Goal: Task Accomplishment & Management: Manage account settings

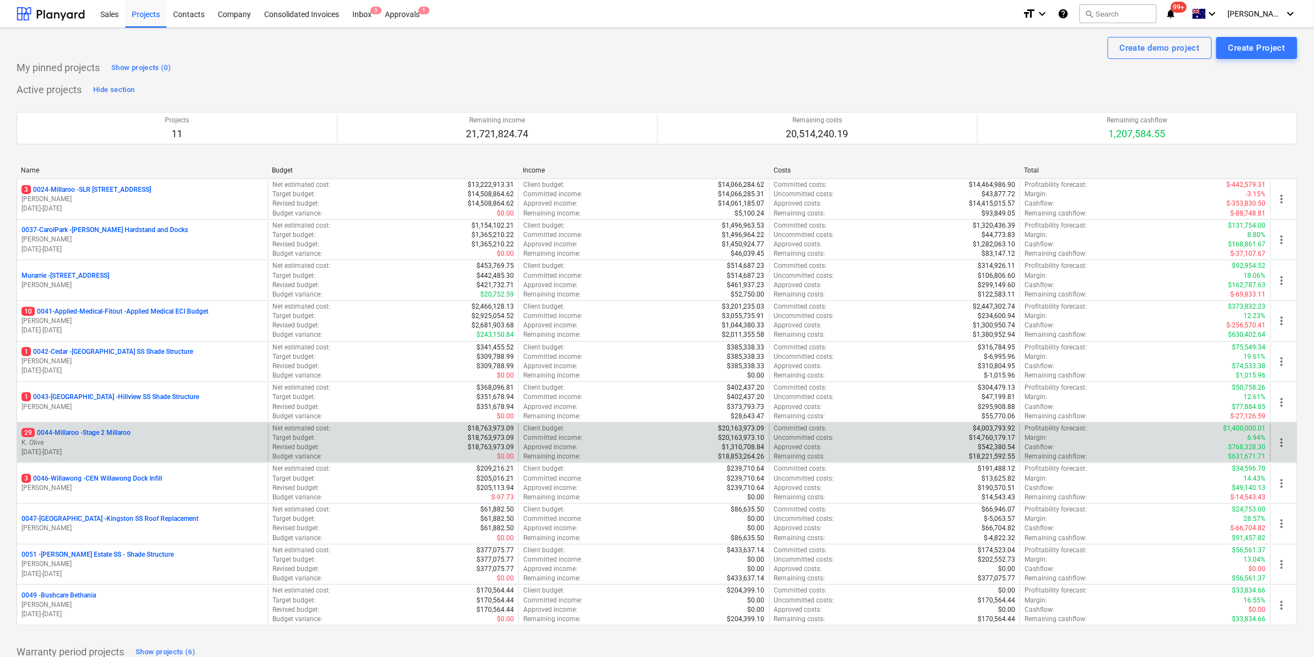
click at [117, 434] on p "29 0044-Millaroo - Stage 2 Millaroo" at bounding box center [76, 432] width 109 height 9
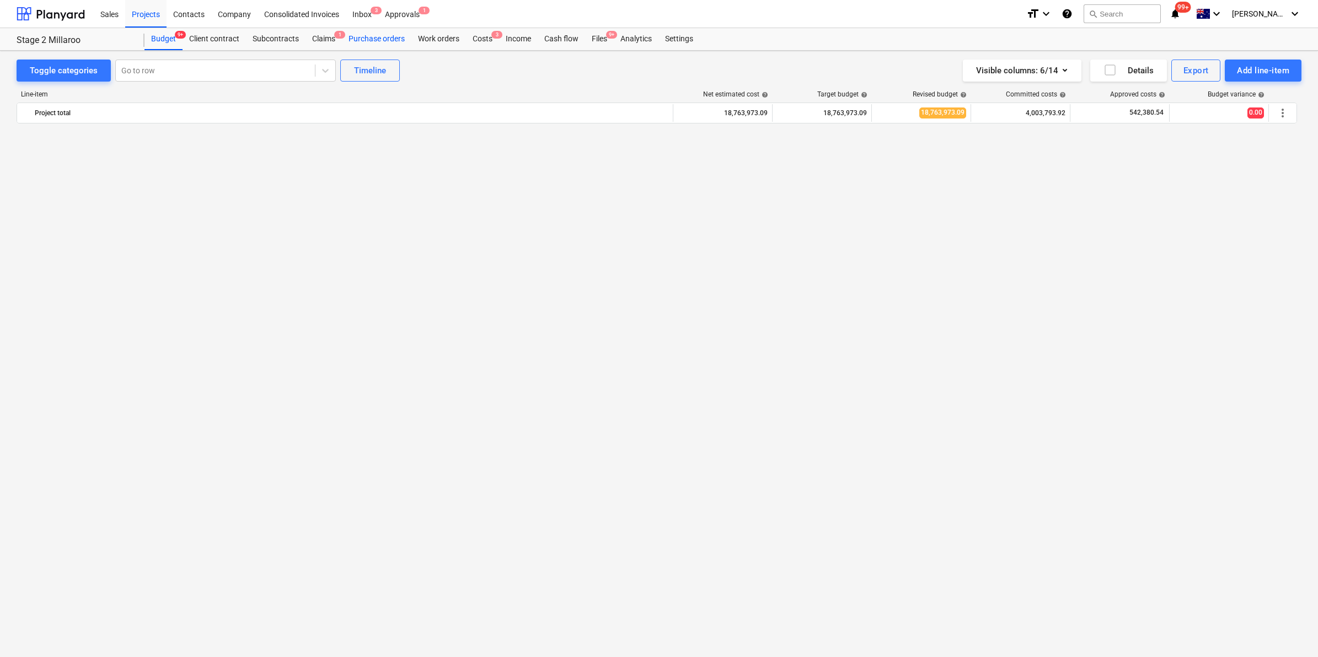
scroll to position [907, 0]
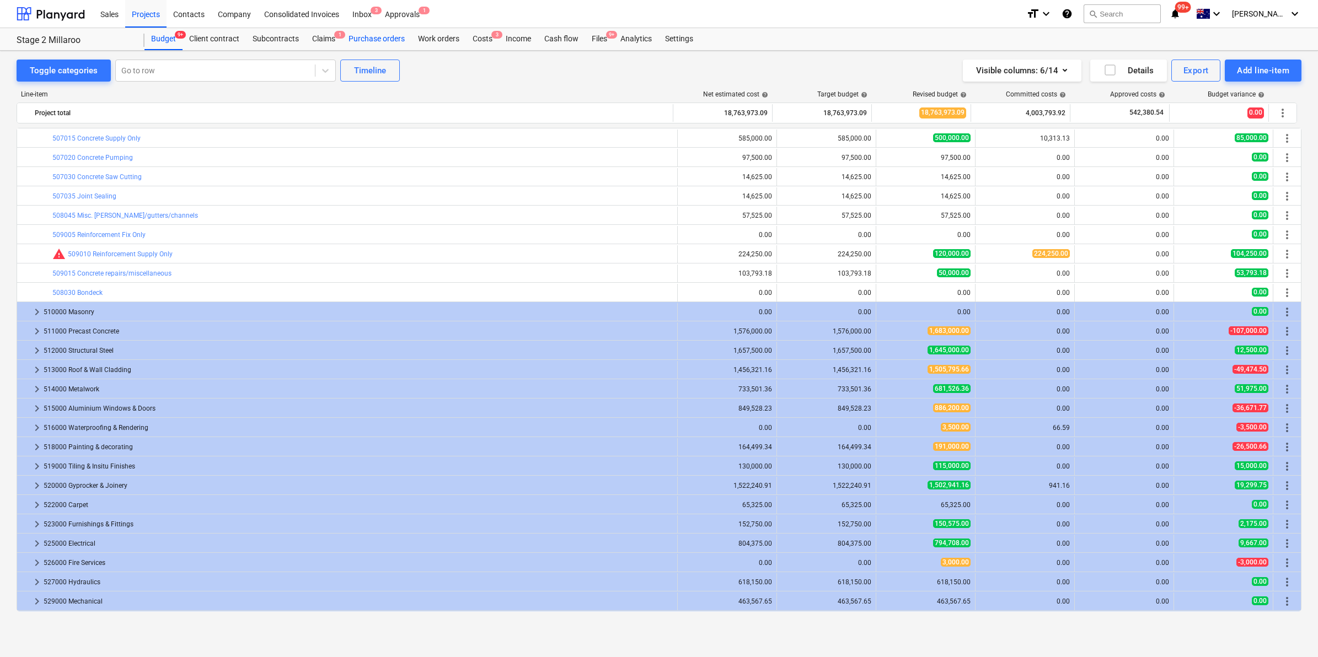
click at [380, 42] on div "Purchase orders" at bounding box center [376, 39] width 69 height 22
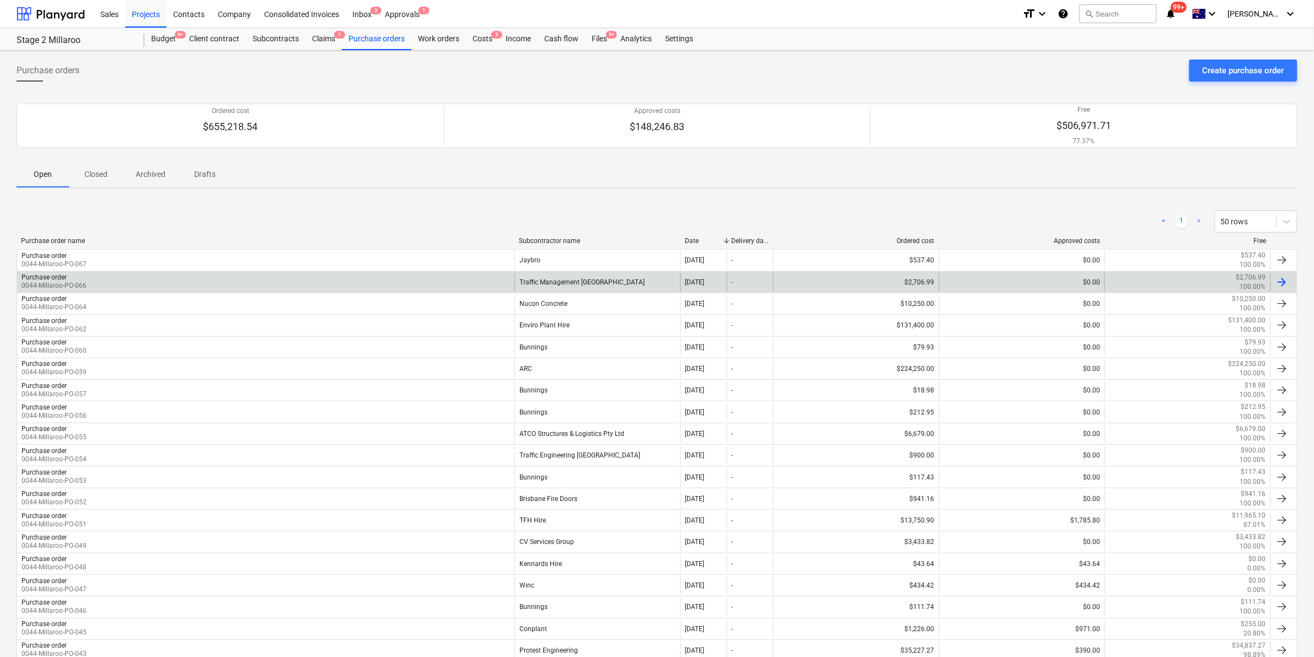
click at [324, 280] on div "Purchase order 0044-Millaroo-PO-066" at bounding box center [265, 282] width 497 height 19
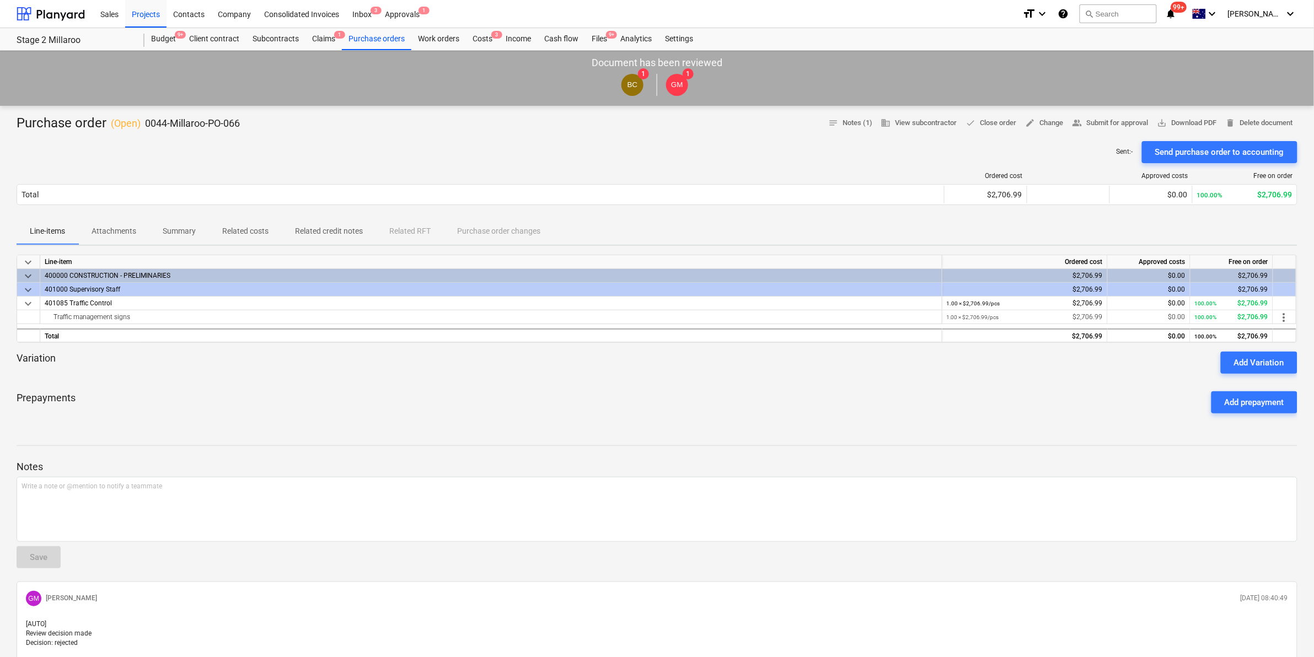
click at [120, 235] on p "Attachments" at bounding box center [114, 232] width 45 height 12
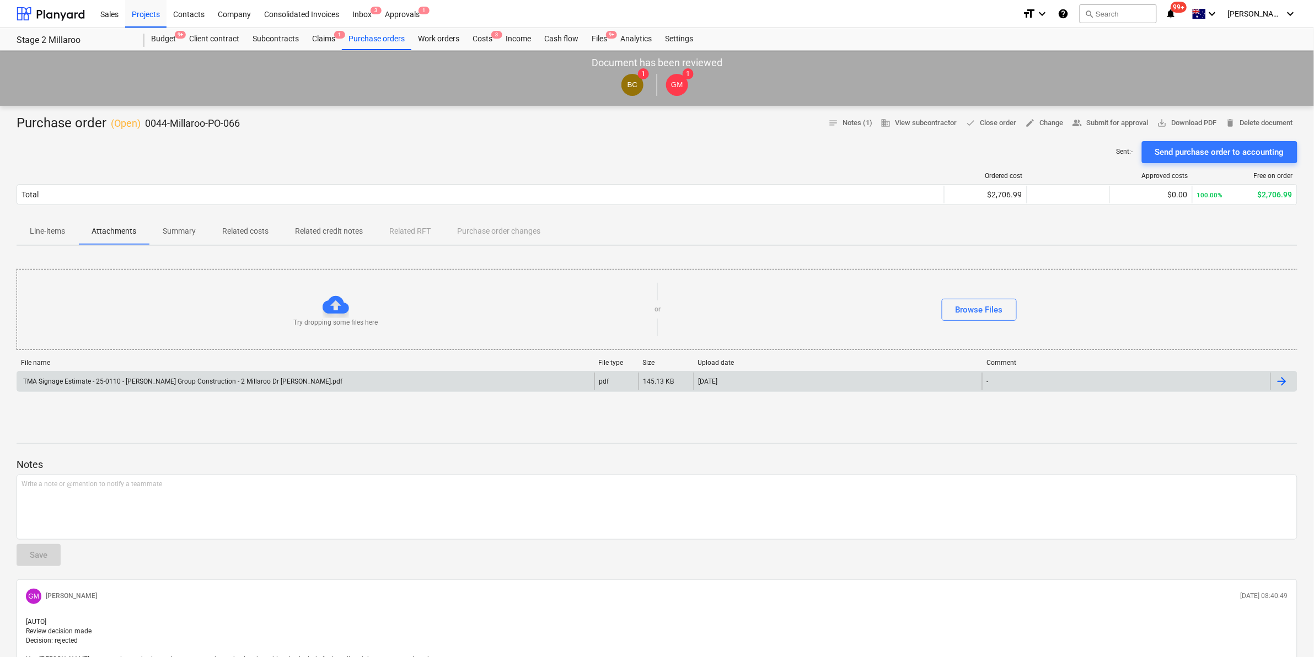
click at [240, 382] on div "TMA Signage Estimate - 25-0110 - [PERSON_NAME] Group Construction - 2 Millaroo …" at bounding box center [182, 382] width 321 height 8
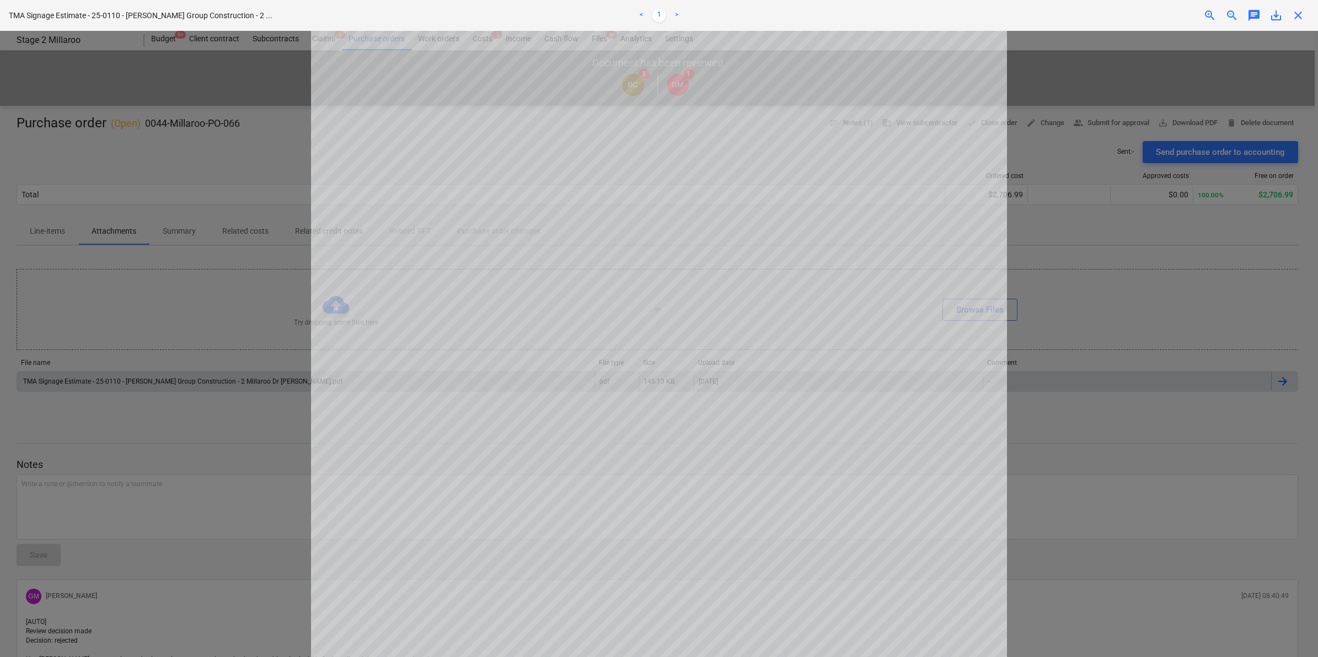
click at [258, 277] on div at bounding box center [659, 344] width 1318 height 626
click at [1292, 15] on span "close" at bounding box center [1297, 15] width 13 height 13
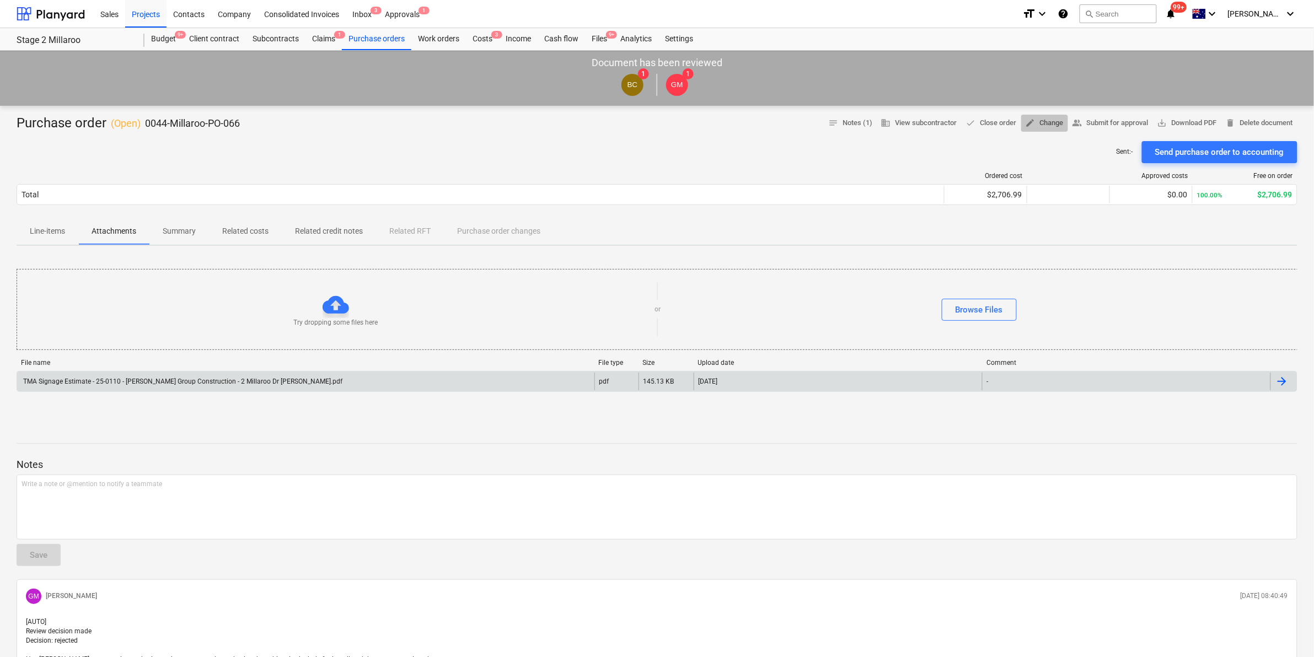
click at [1032, 122] on span "edit Change" at bounding box center [1045, 123] width 38 height 13
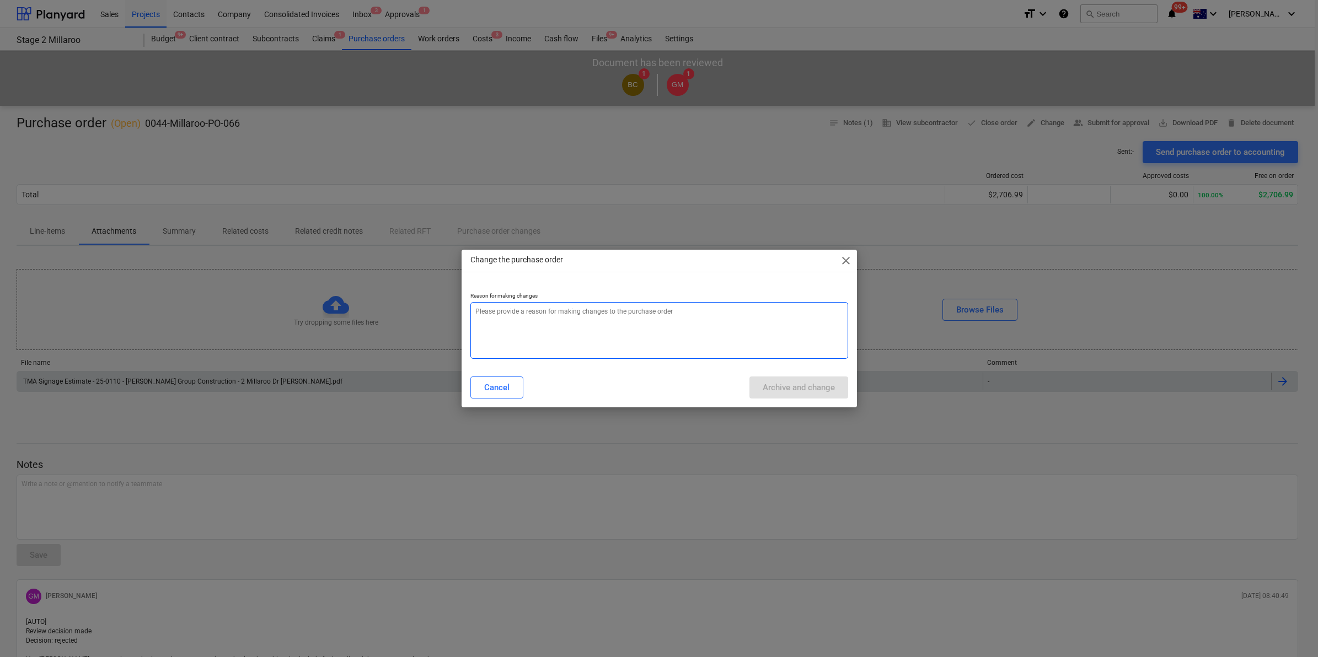
click at [564, 323] on textarea at bounding box center [659, 330] width 378 height 57
click at [845, 260] on span "close" at bounding box center [845, 260] width 13 height 13
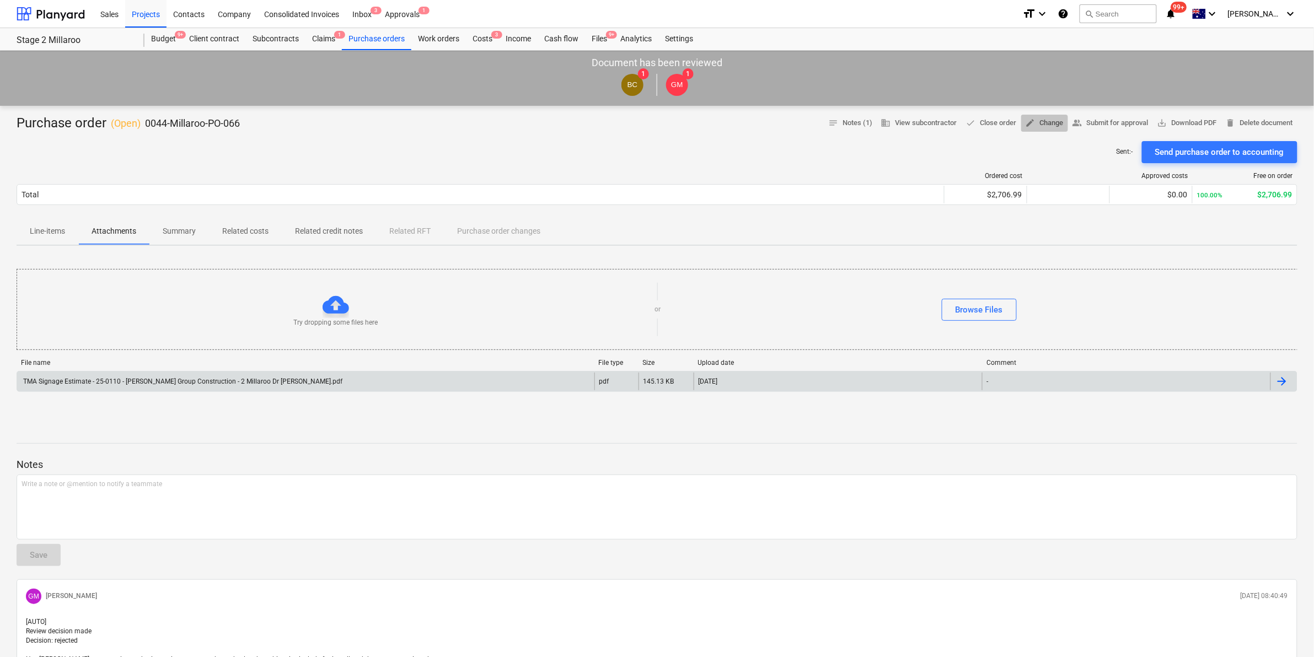
click at [1034, 120] on span "edit Change" at bounding box center [1045, 123] width 38 height 13
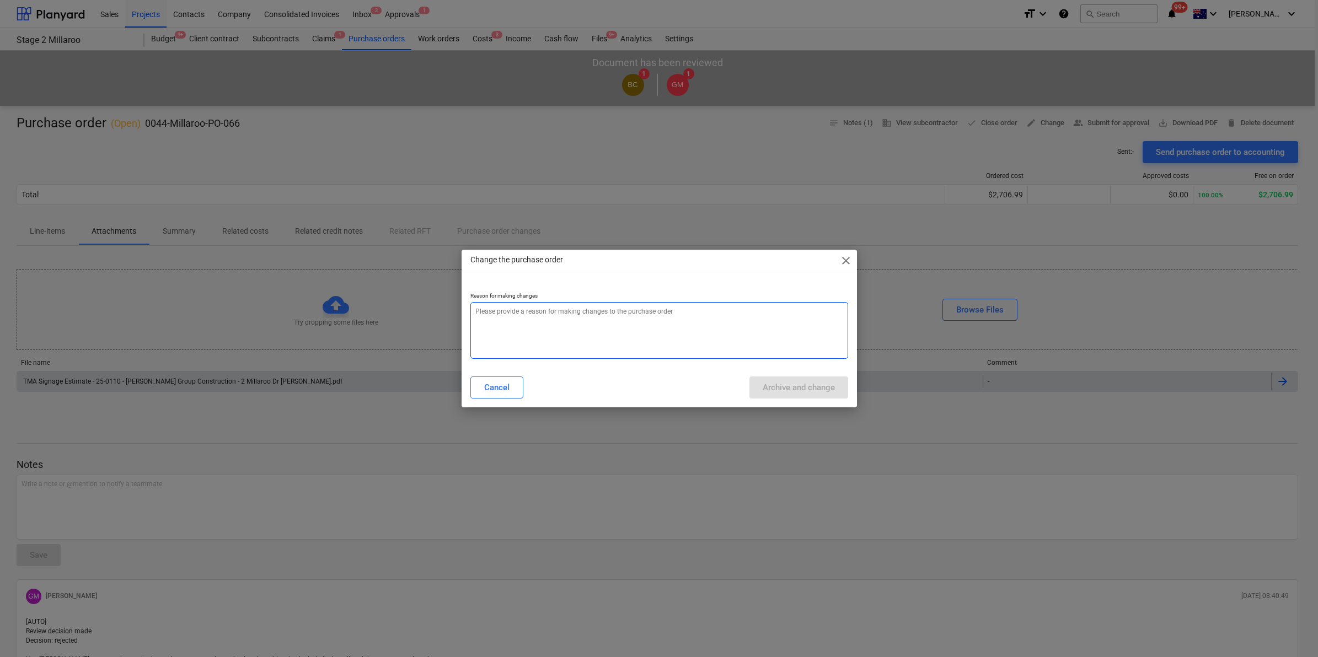
click at [579, 324] on textarea at bounding box center [659, 330] width 378 height 57
type textarea "x"
type textarea "a"
type textarea "x"
type textarea "at"
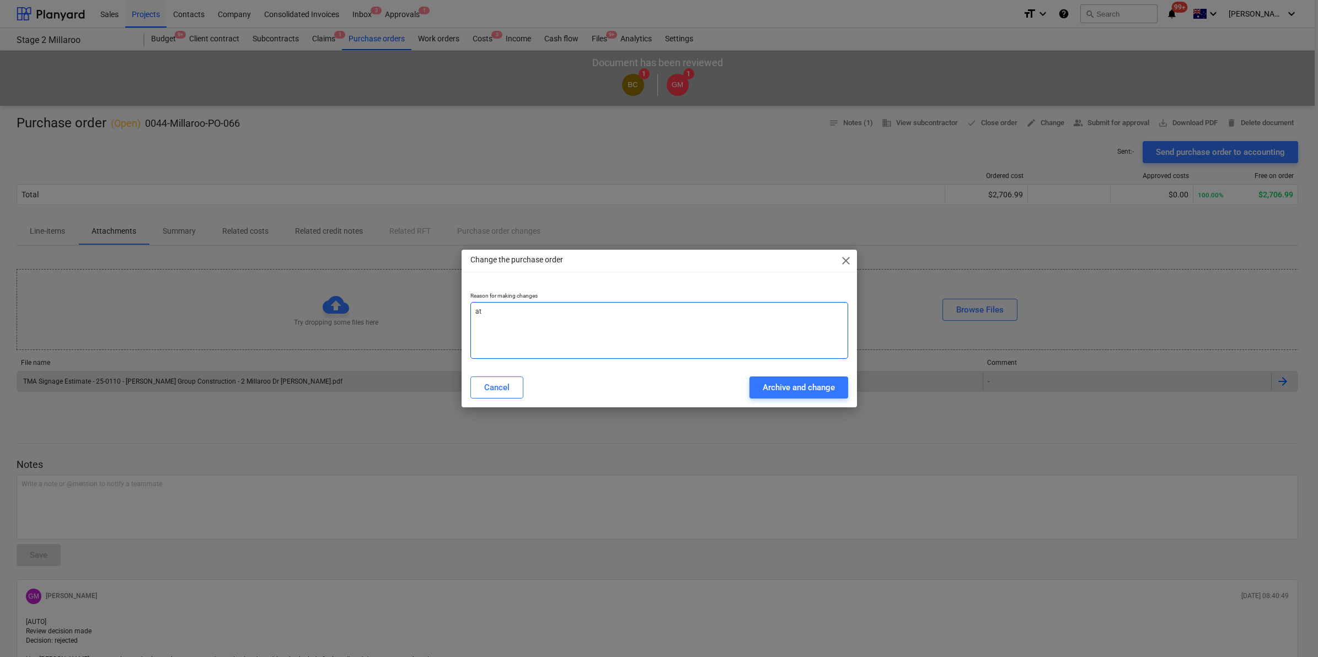
type textarea "x"
type textarea "att"
type textarea "x"
type textarea "atta"
type textarea "x"
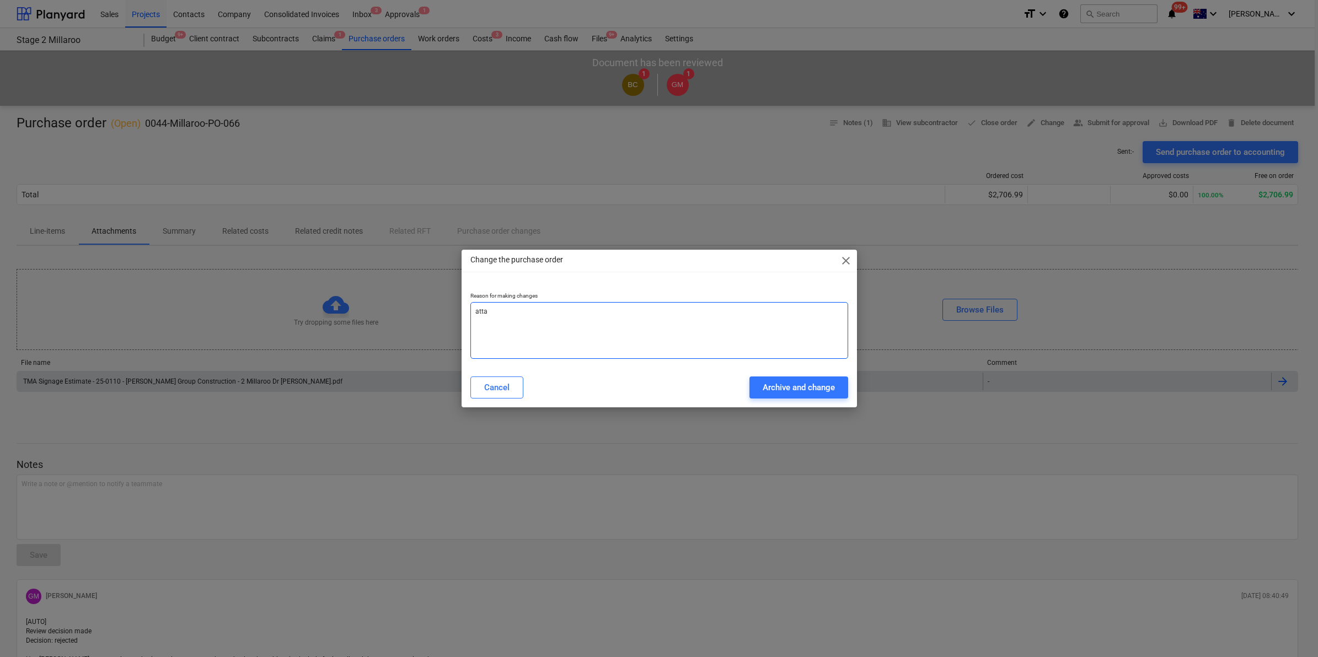
type textarea "attac"
type textarea "x"
type textarea "atta"
type textarea "x"
type textarea "att"
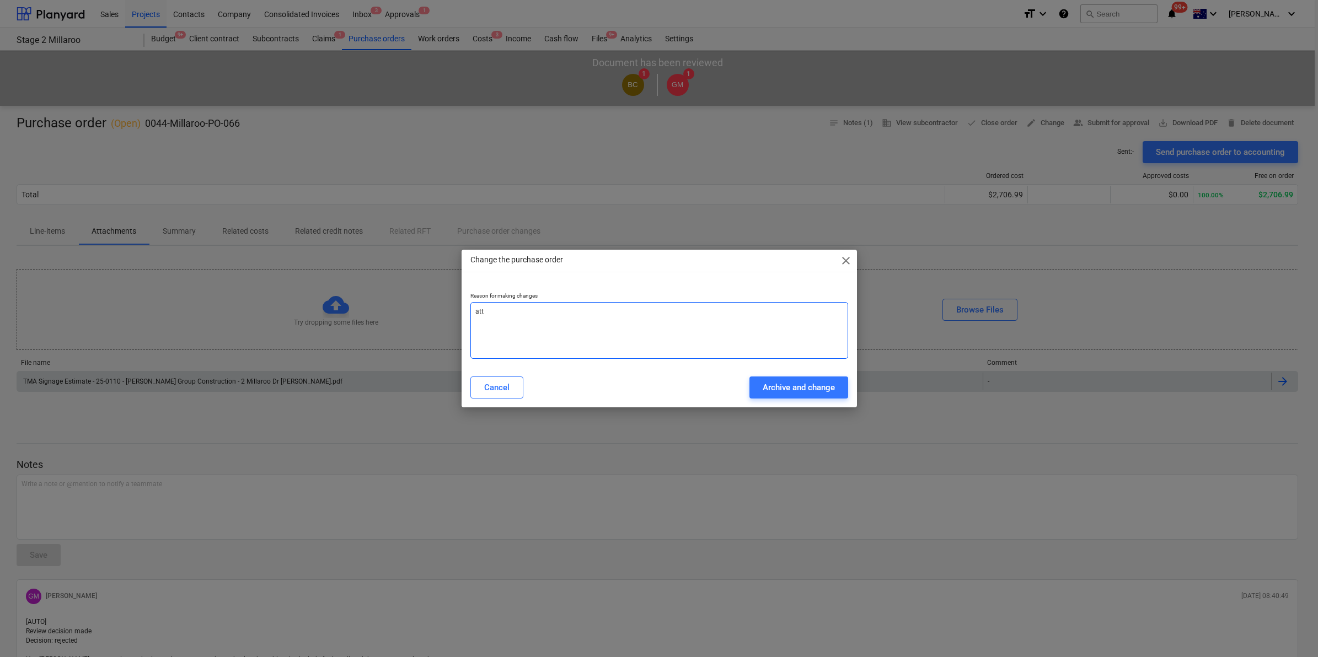
type textarea "x"
type textarea "at"
type textarea "x"
type textarea "a"
type textarea "x"
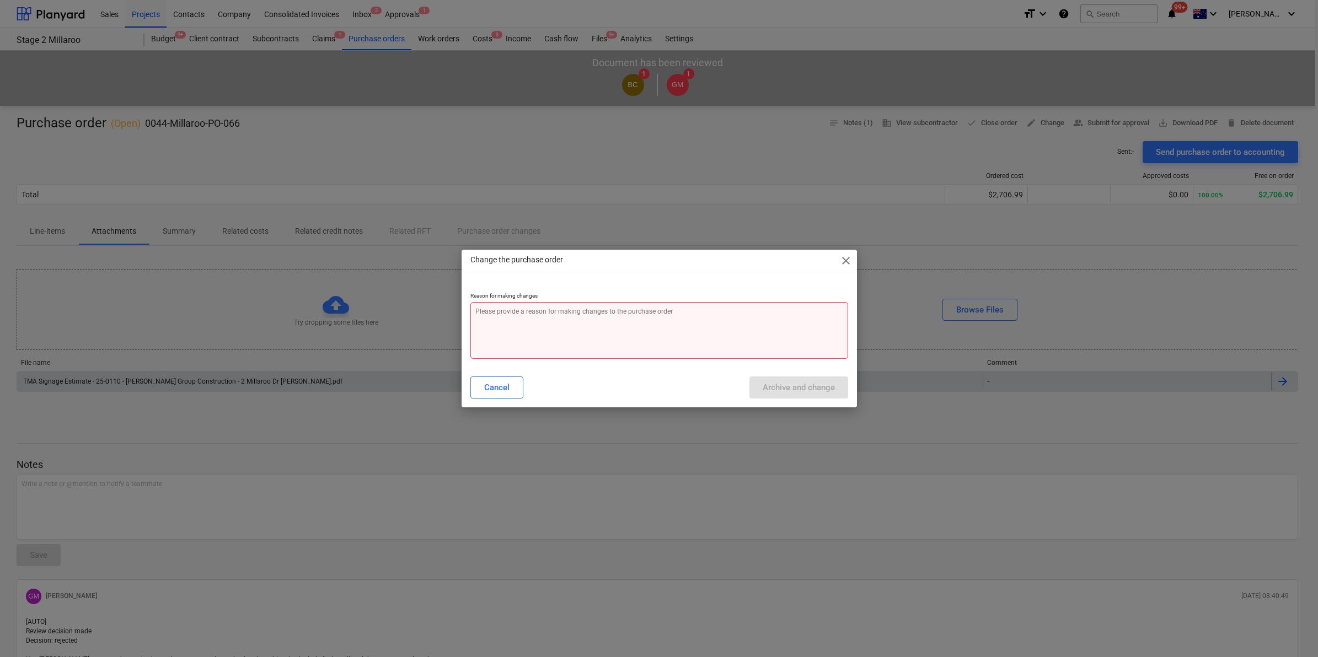
type textarea "x"
type textarea "c"
type textarea "x"
type textarea "ch"
type textarea "x"
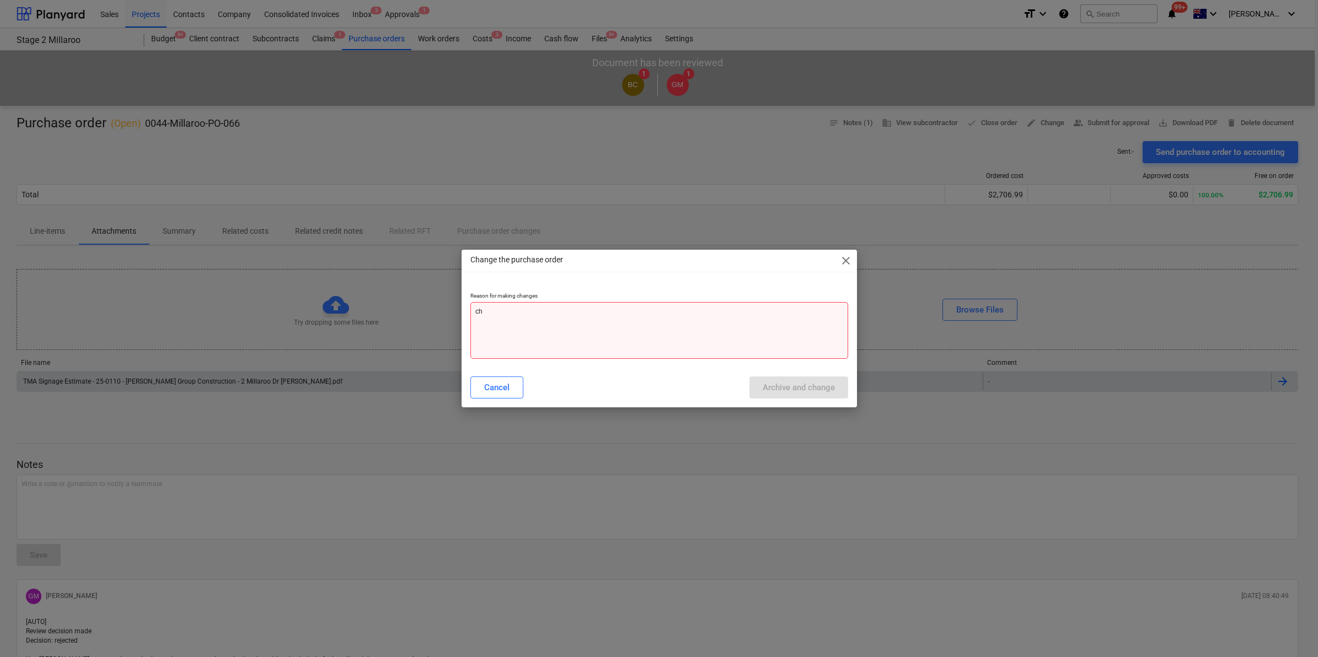
type textarea "cha"
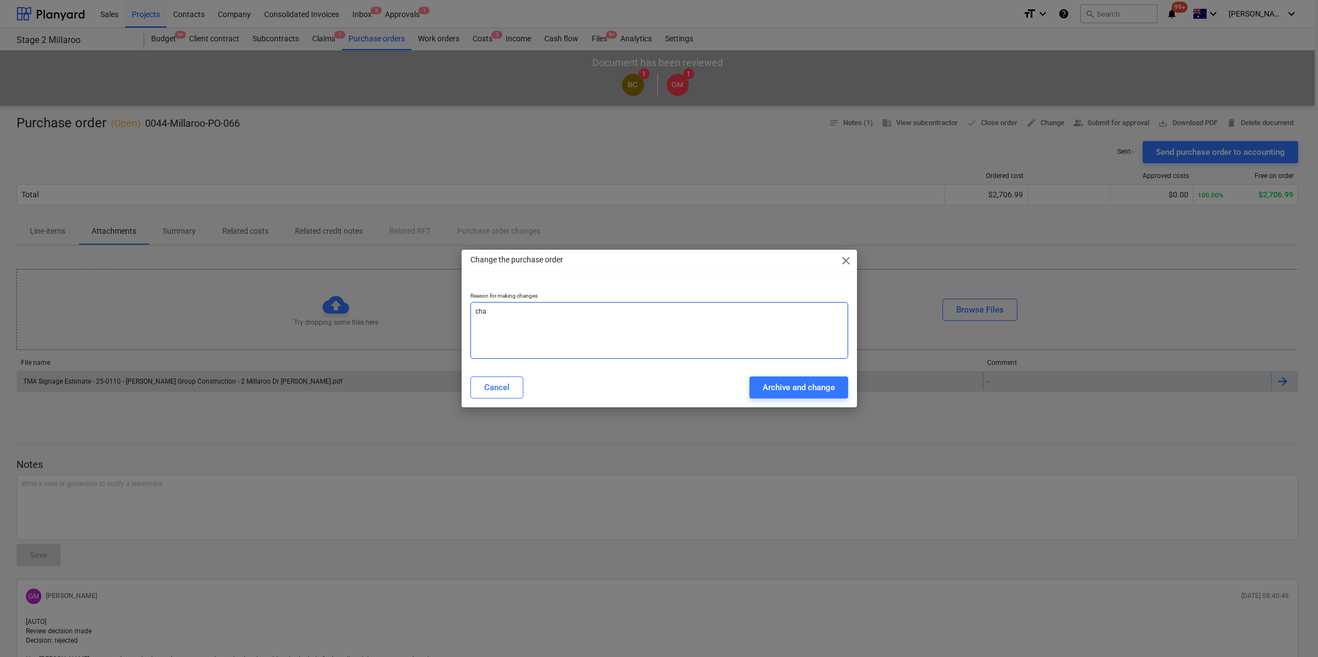
type textarea "x"
type textarea "chan"
type textarea "x"
type textarea "[PERSON_NAME]"
type textarea "x"
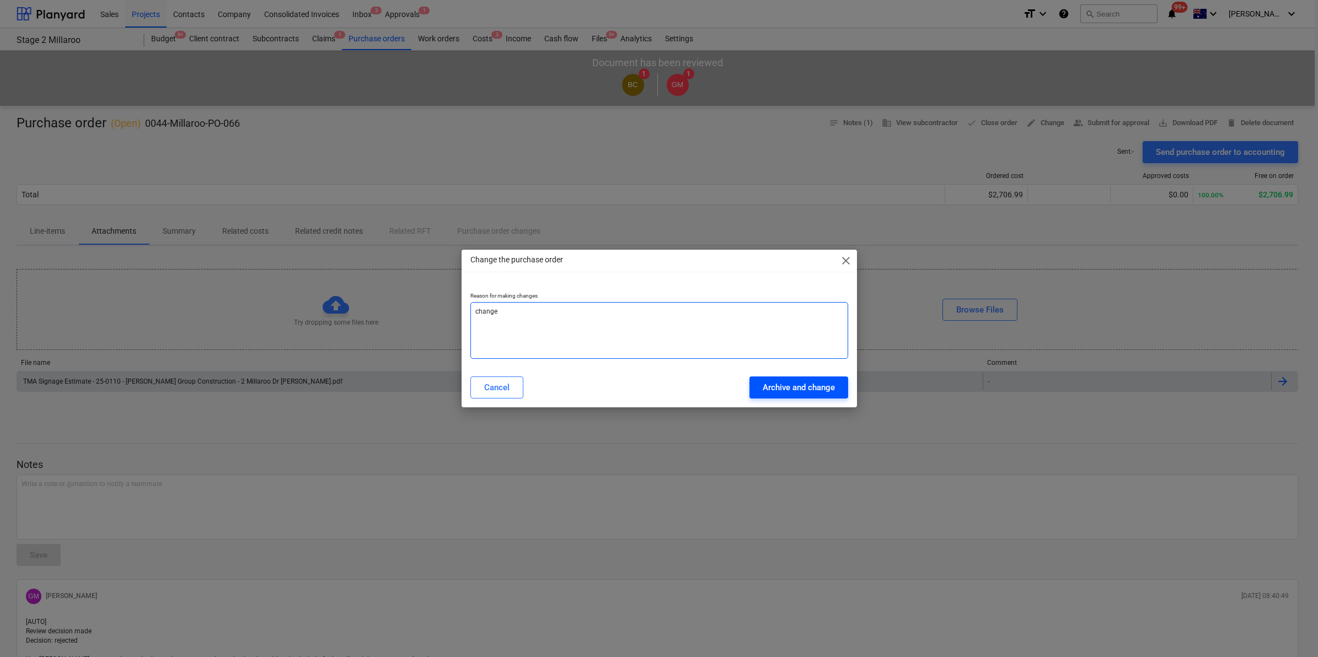
type textarea "change"
click at [800, 391] on div "Archive and change" at bounding box center [799, 387] width 72 height 14
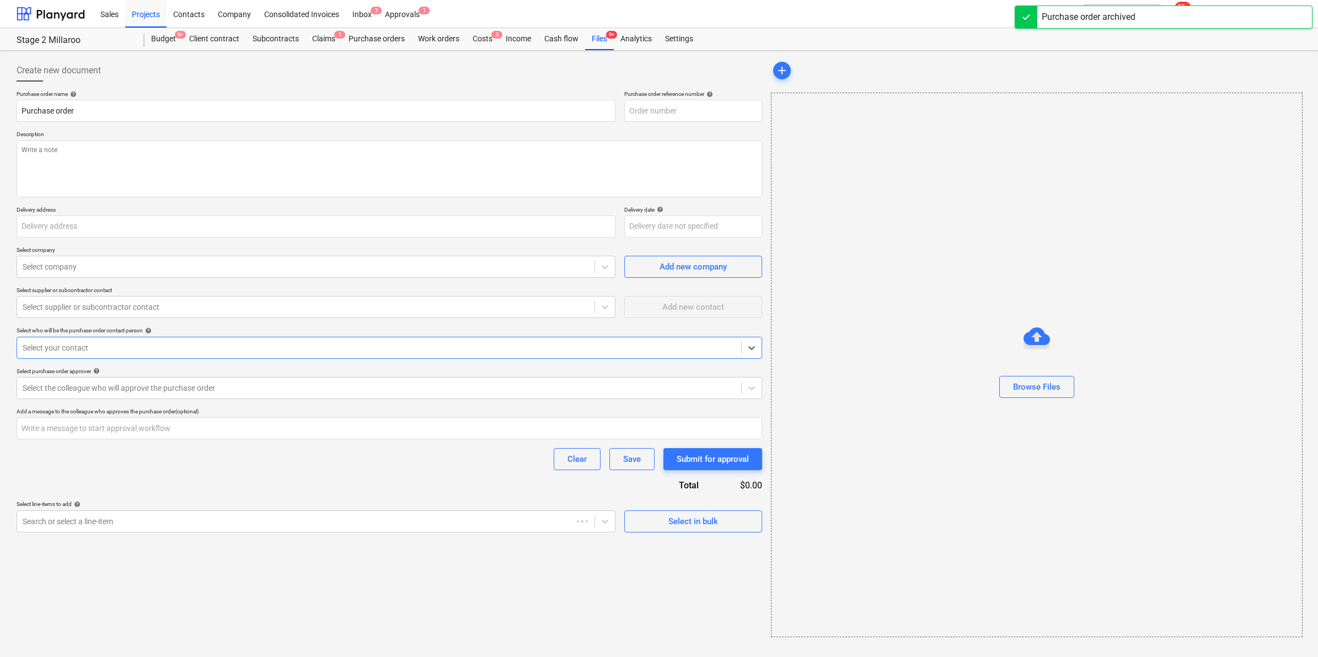
type textarea "x"
type input "0044-Millaroo-PO-068"
type textarea "x"
type input "0044-Millaroo-PO-066"
type textarea "Traffic signs supply and install 28 / 08 / 25"
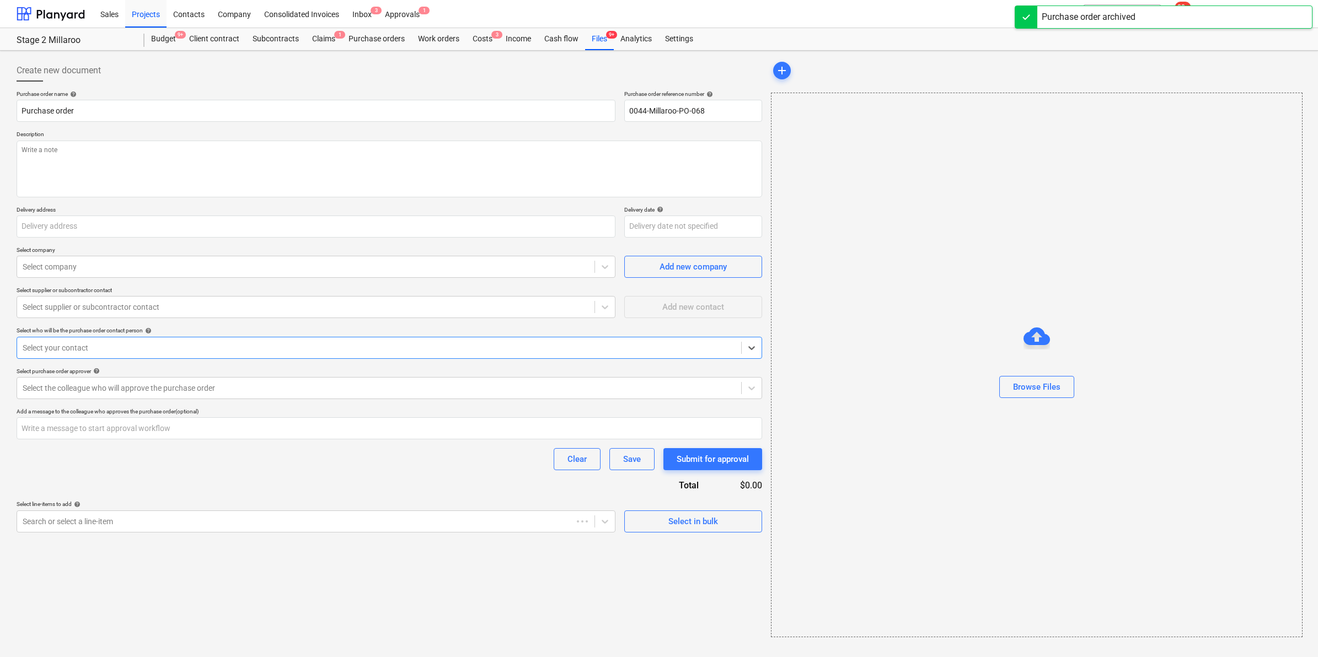
type input "[STREET_ADDRESS]"
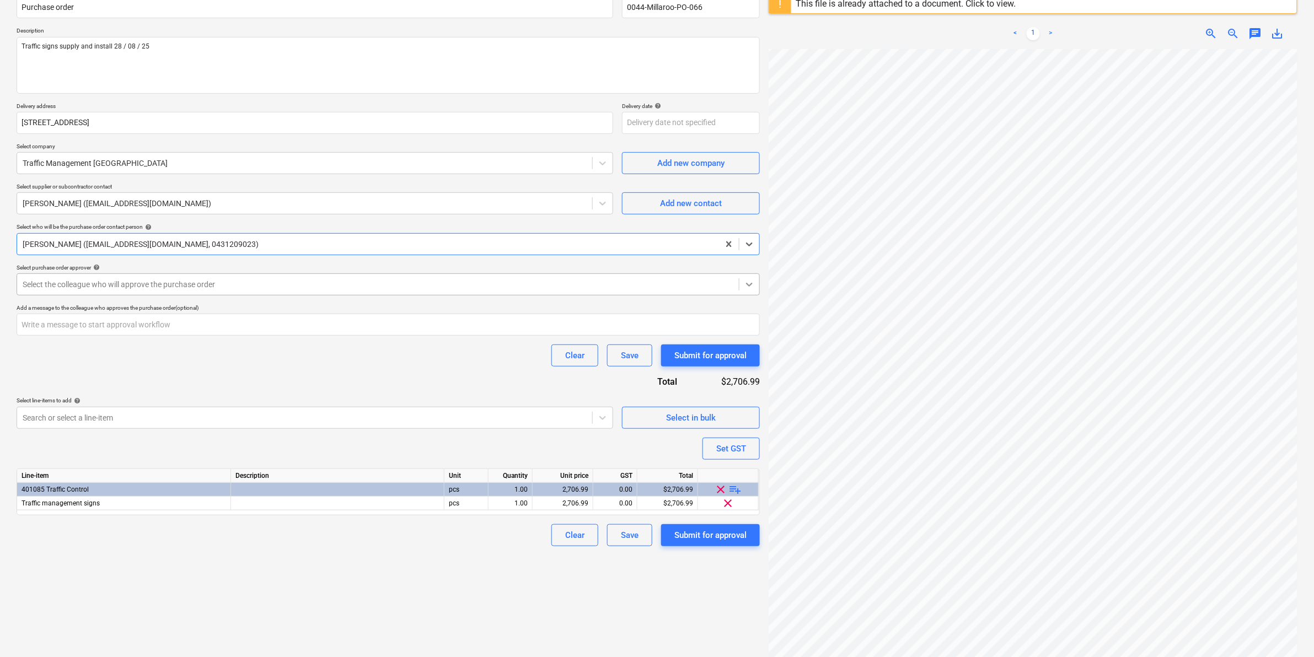
scroll to position [131, 0]
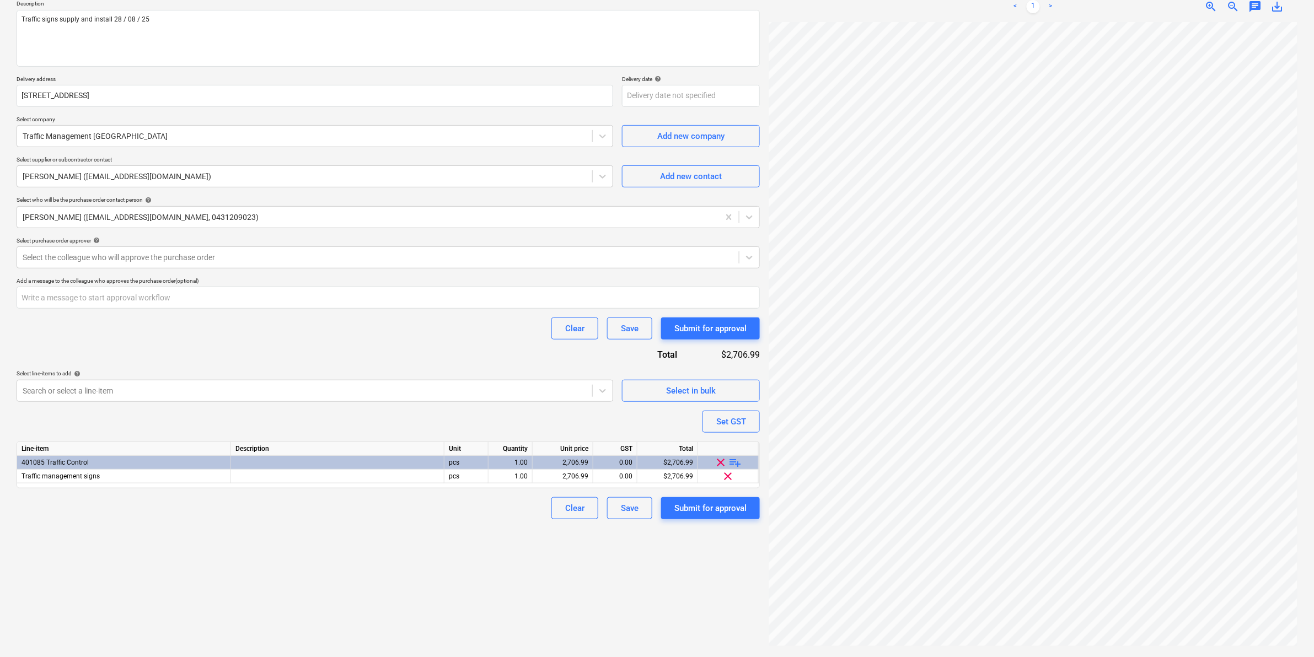
drag, startPoint x: 817, startPoint y: 652, endPoint x: 993, endPoint y: 651, distance: 175.9
click at [993, 637] on div "TMA Signage Es...pdf clear add sort This file is already attached to a document…" at bounding box center [1033, 288] width 538 height 728
click at [709, 507] on div "Submit for approval" at bounding box center [710, 508] width 72 height 14
type textarea "x"
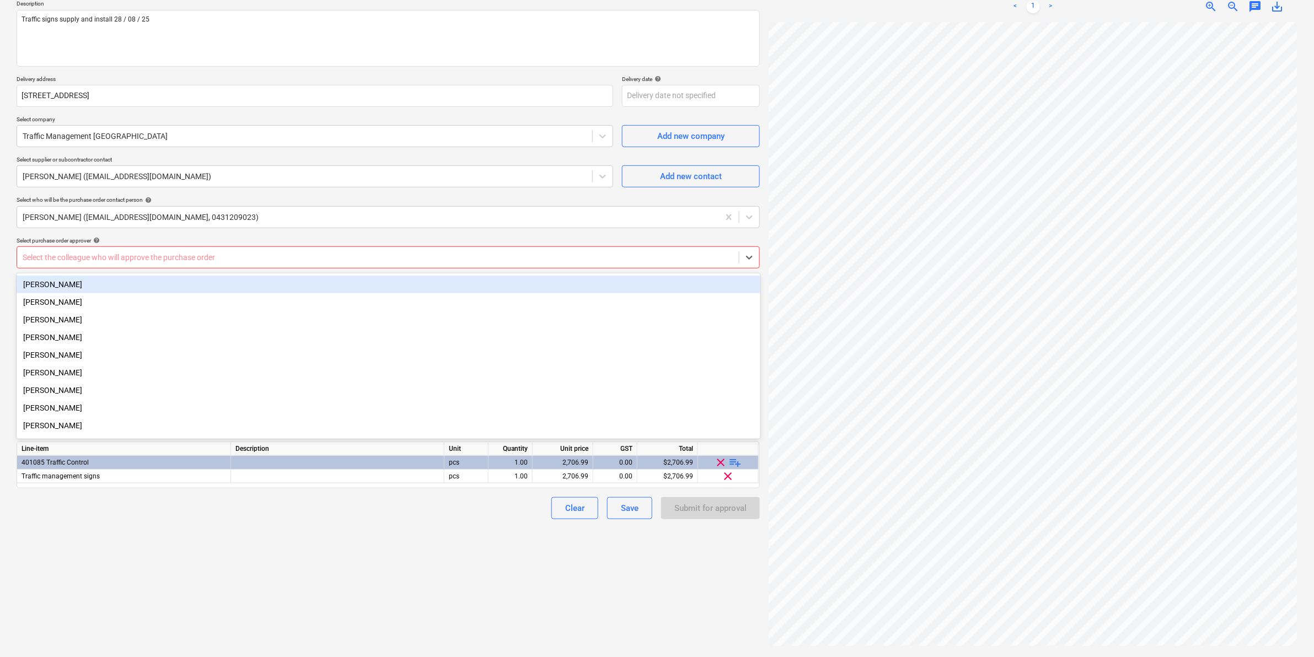
click at [502, 252] on div at bounding box center [378, 257] width 711 height 11
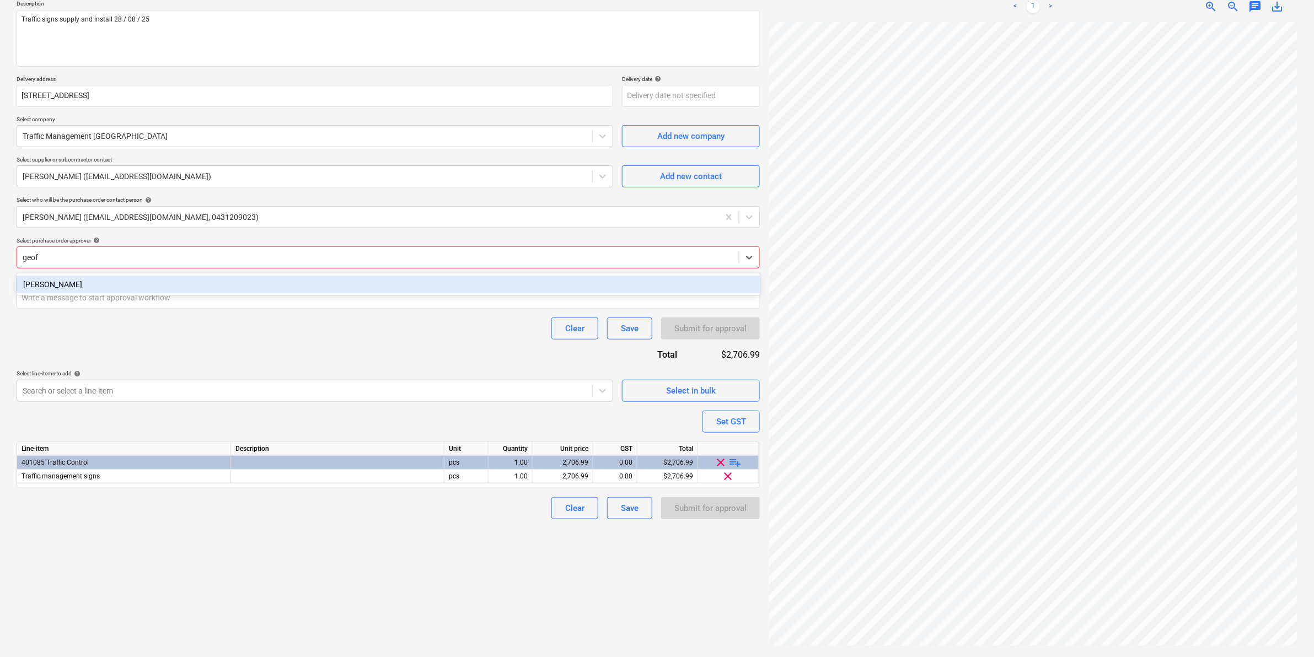
type input "[PERSON_NAME]"
type textarea "x"
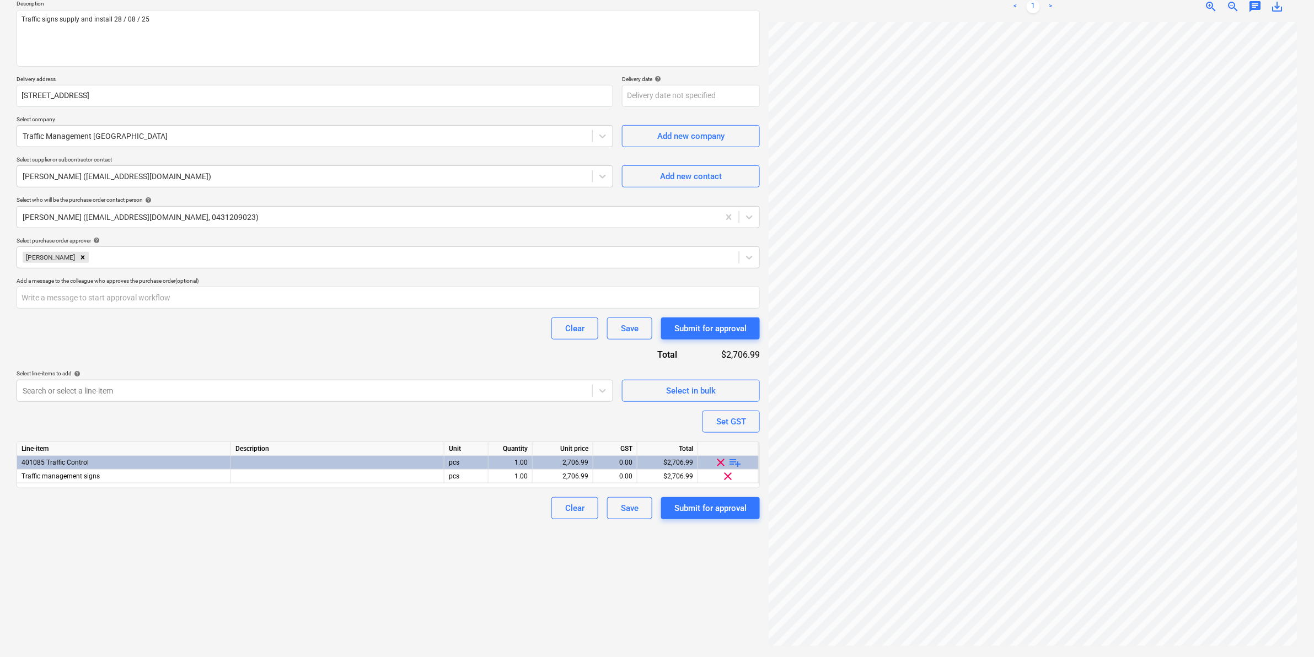
click at [489, 608] on div "Create new document Purchase order name help Purchase order Purchase order refe…" at bounding box center [388, 288] width 752 height 728
click at [694, 508] on div "Submit for approval" at bounding box center [710, 508] width 72 height 14
type textarea "x"
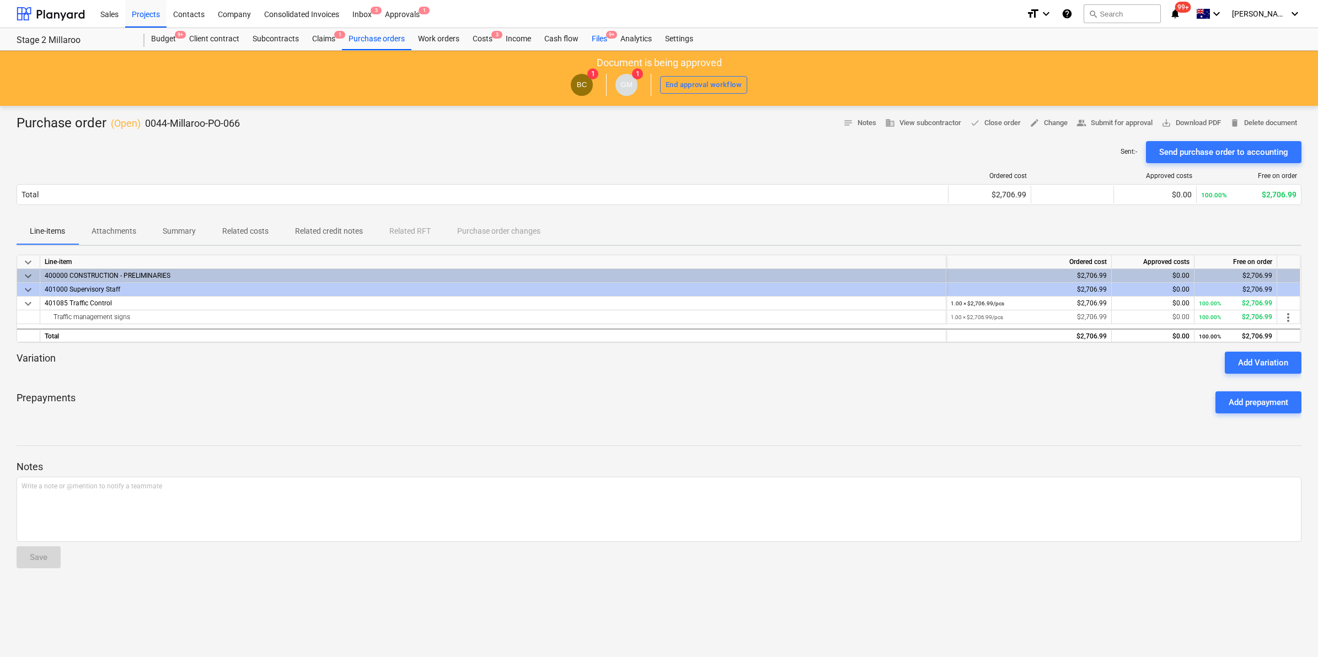
click at [608, 34] on span "9+" at bounding box center [611, 35] width 11 height 8
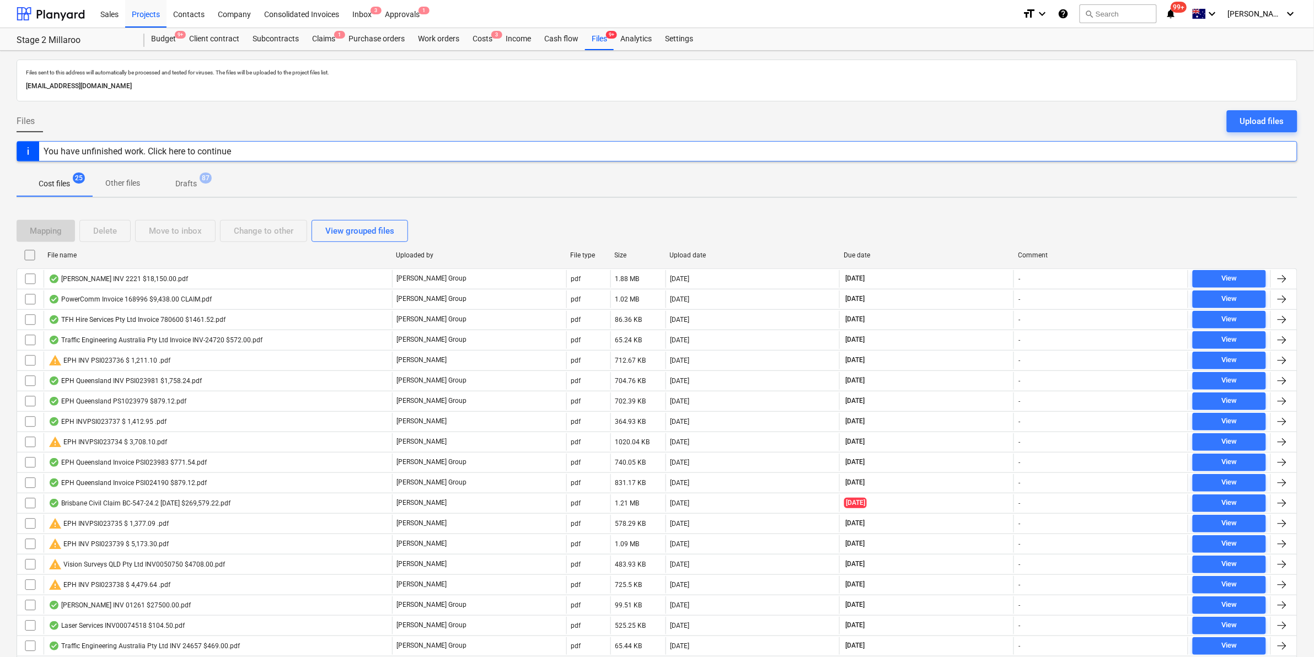
click at [1184, 6] on div "format_size keyboard_arrow_down help search Search notifications 99+ keyboard_a…" at bounding box center [1159, 14] width 275 height 28
click at [1177, 10] on icon "notifications" at bounding box center [1171, 13] width 11 height 13
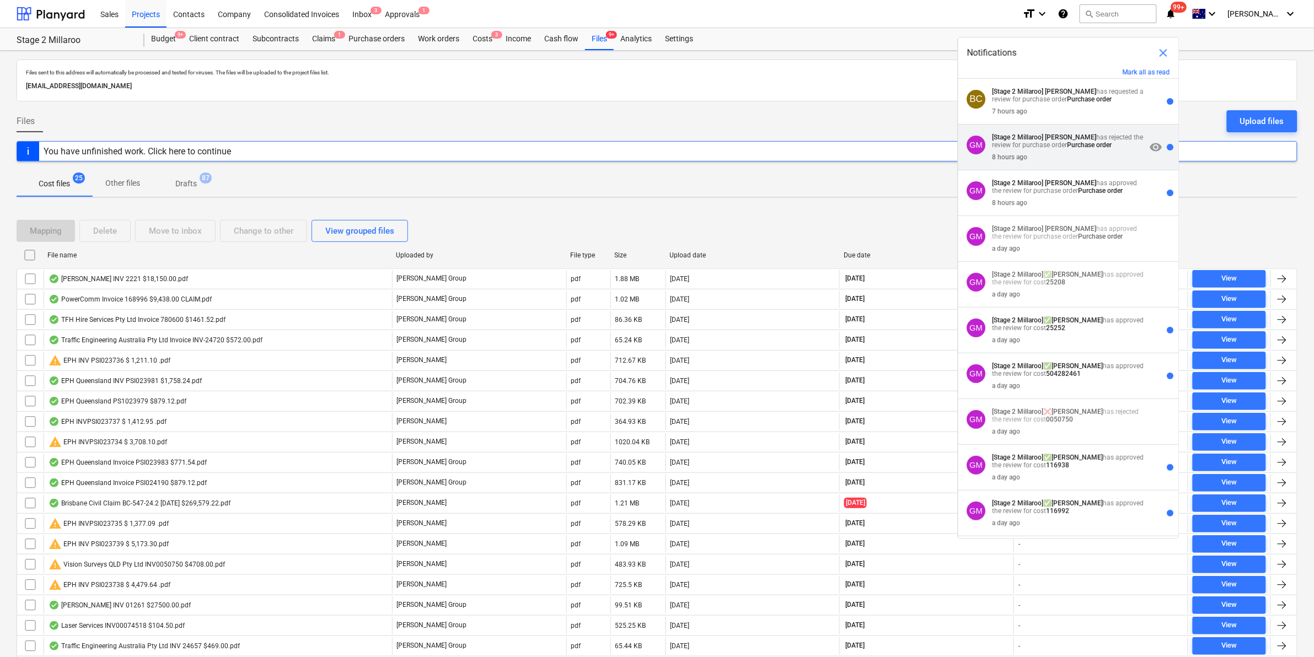
click at [1092, 141] on strong "Purchase order" at bounding box center [1089, 145] width 45 height 8
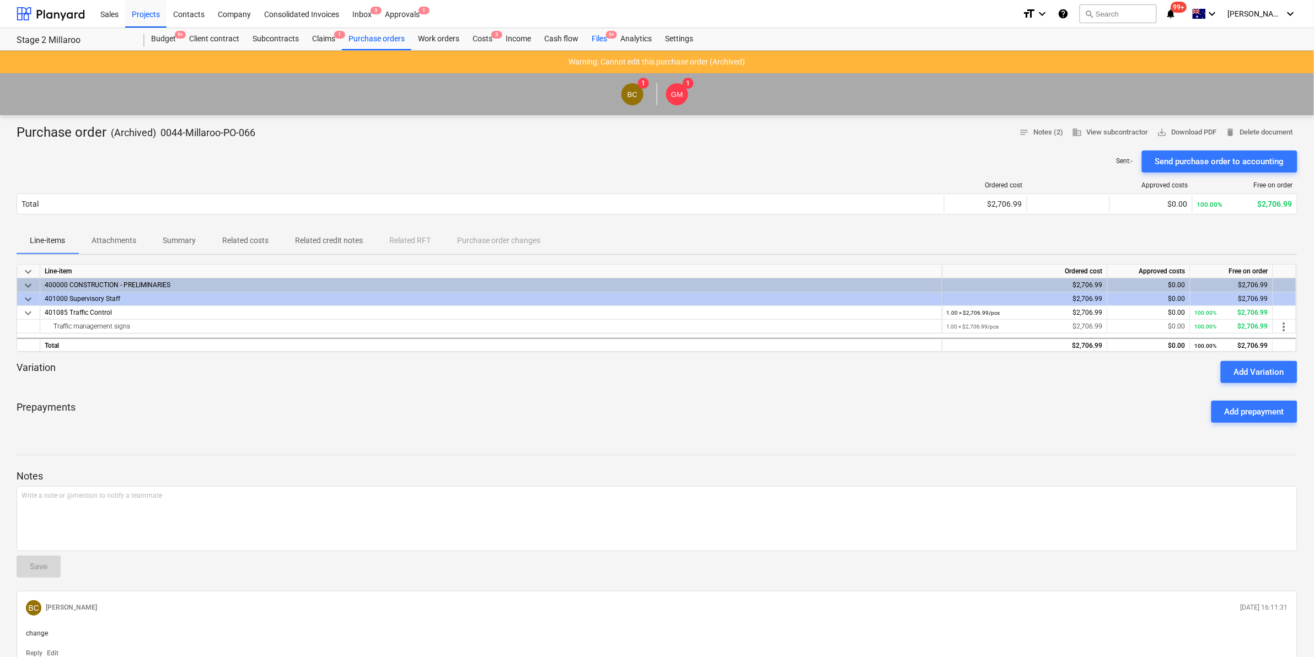
click at [602, 39] on div "Files 9+" at bounding box center [599, 39] width 29 height 22
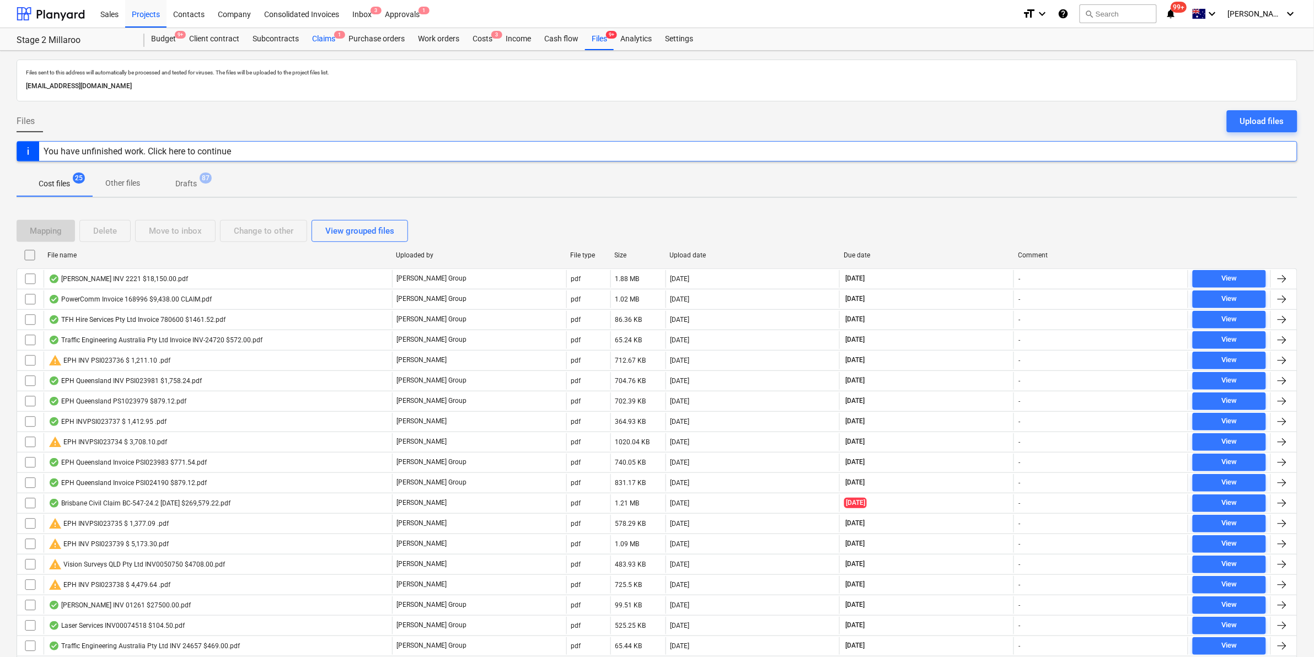
click at [324, 41] on div "Claims 1" at bounding box center [323, 39] width 36 height 22
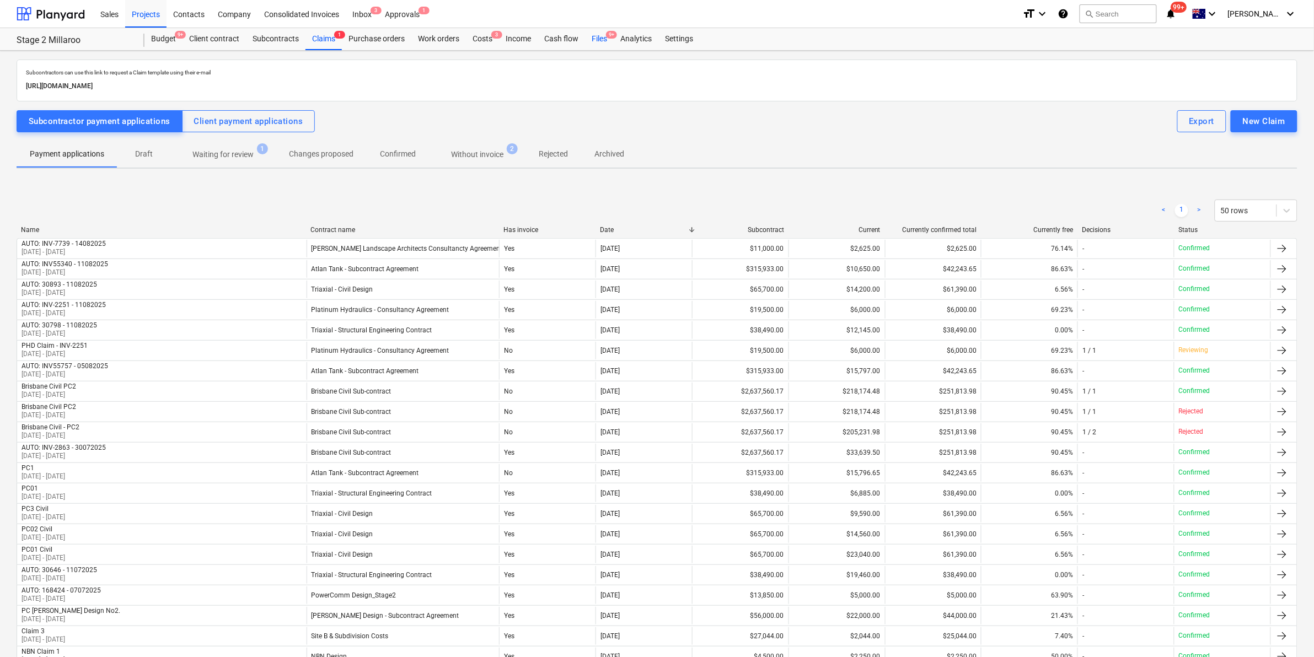
click at [594, 39] on div "Files 9+" at bounding box center [599, 39] width 29 height 22
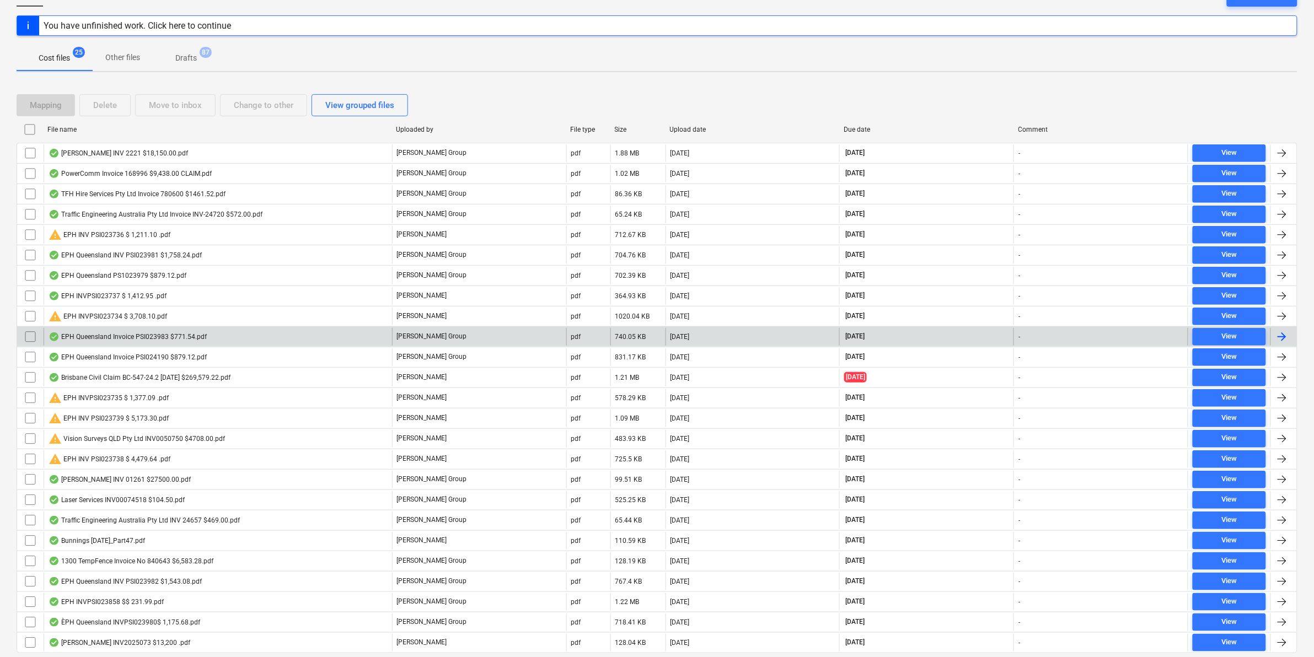
scroll to position [164, 0]
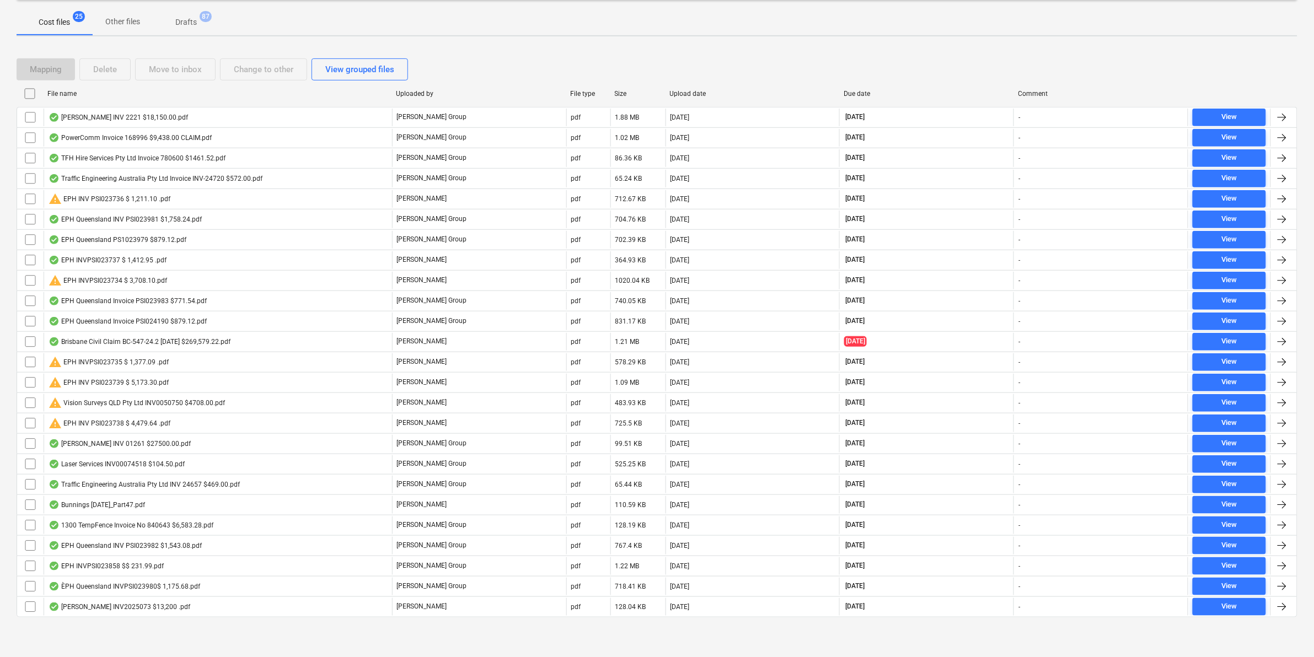
click at [223, 95] on div "File name" at bounding box center [217, 94] width 348 height 18
checkbox input "false"
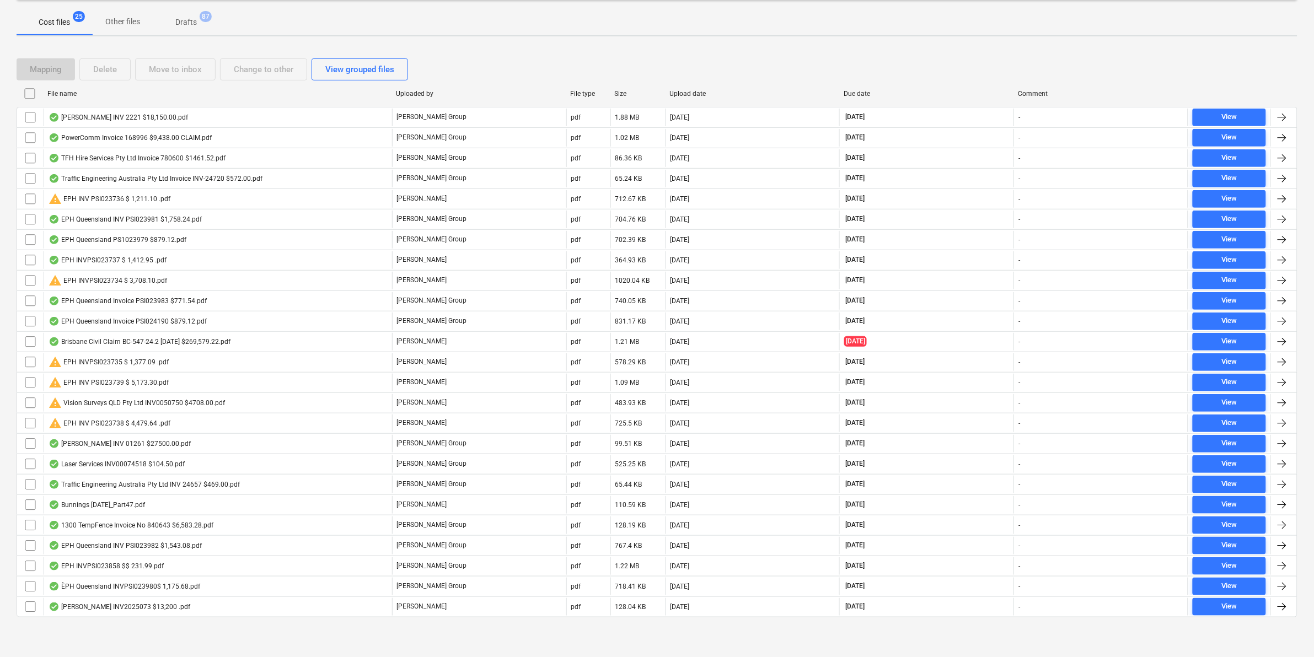
checkbox input "false"
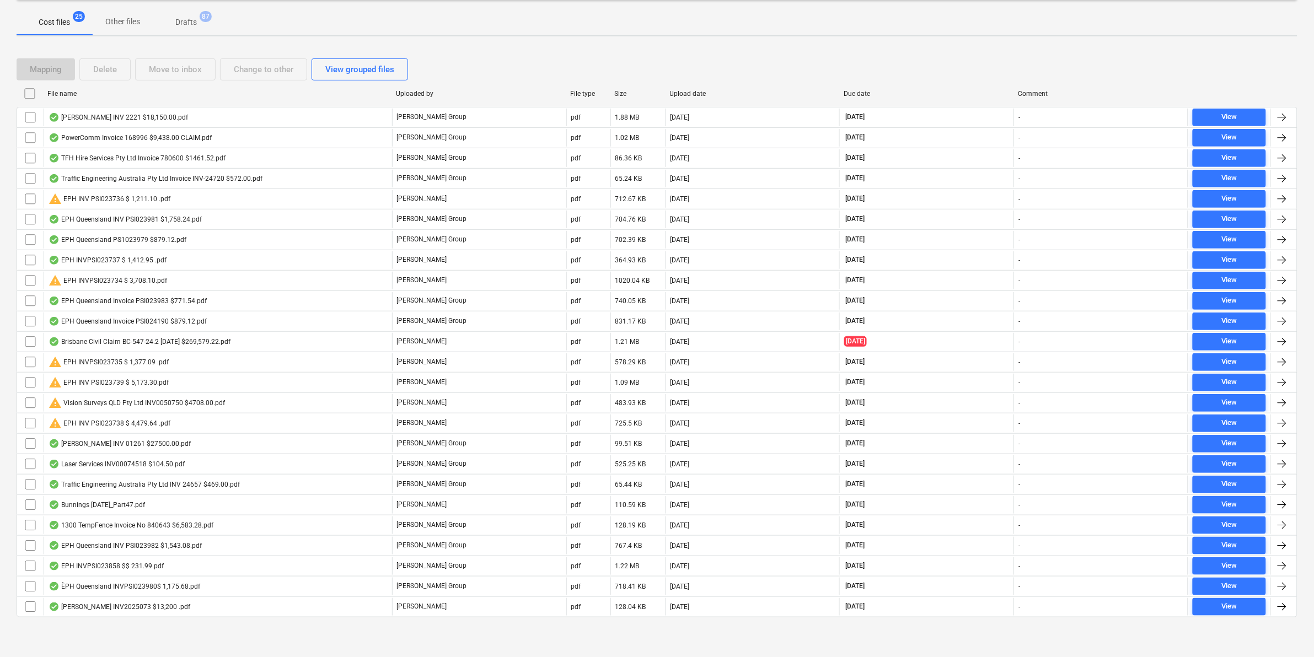
checkbox input "false"
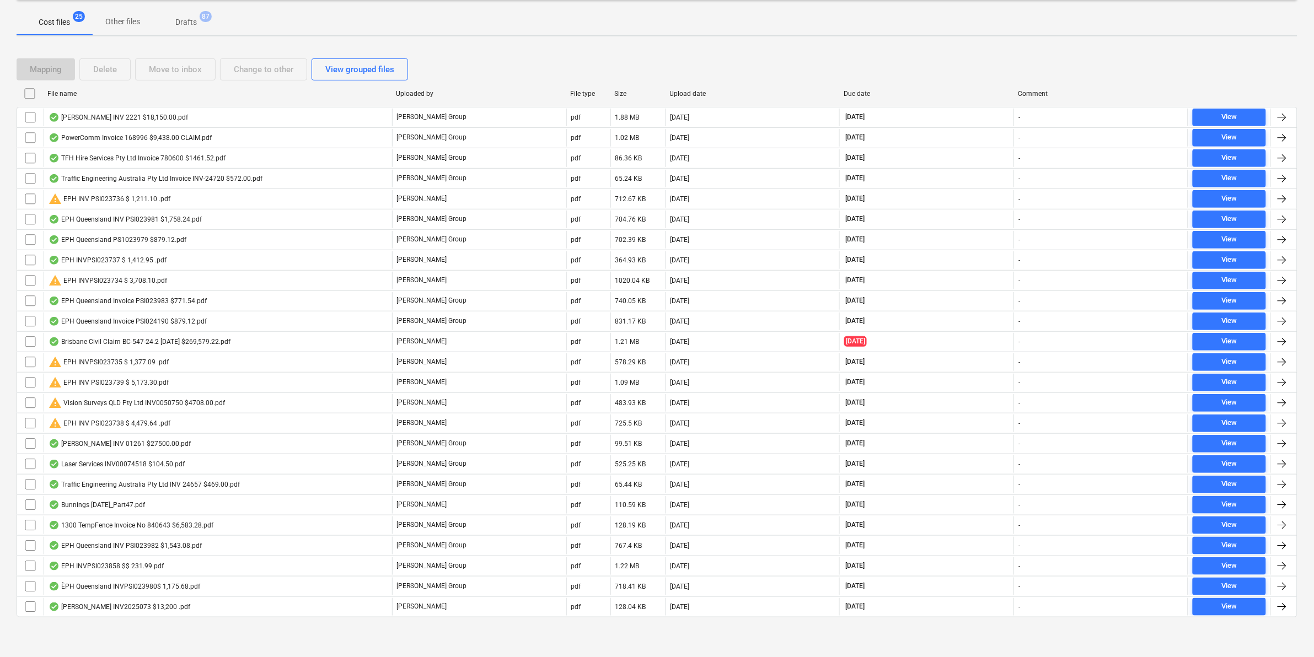
checkbox input "false"
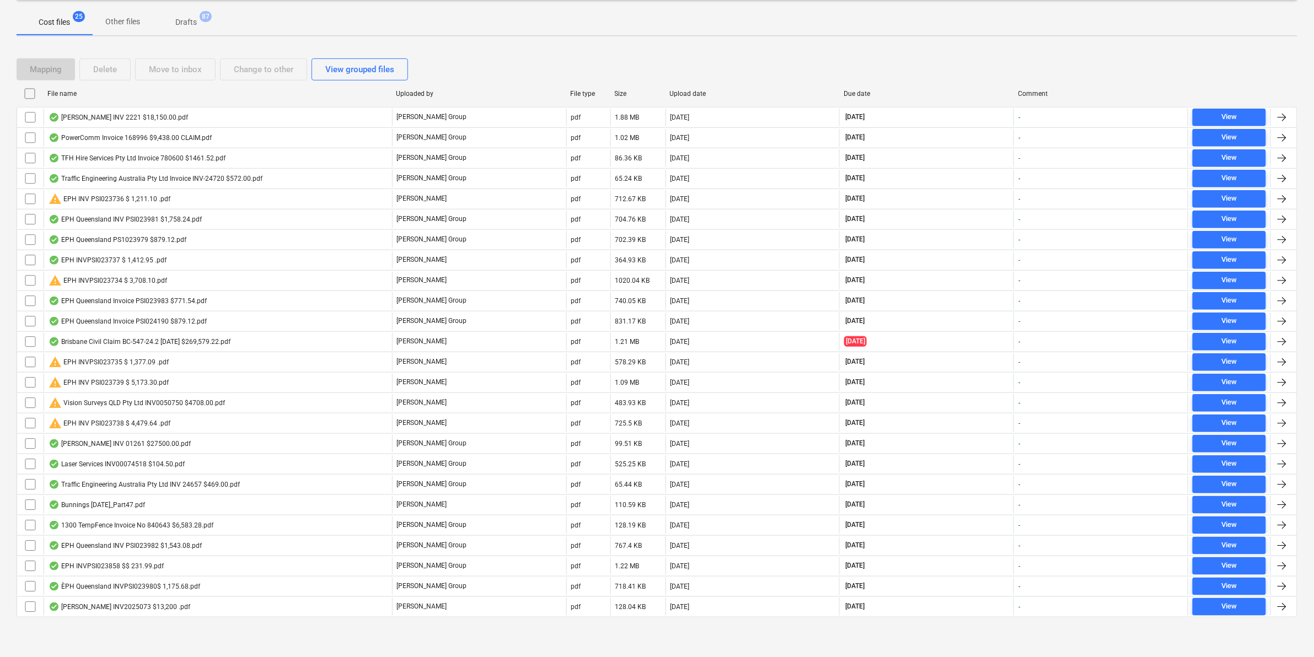
checkbox input "false"
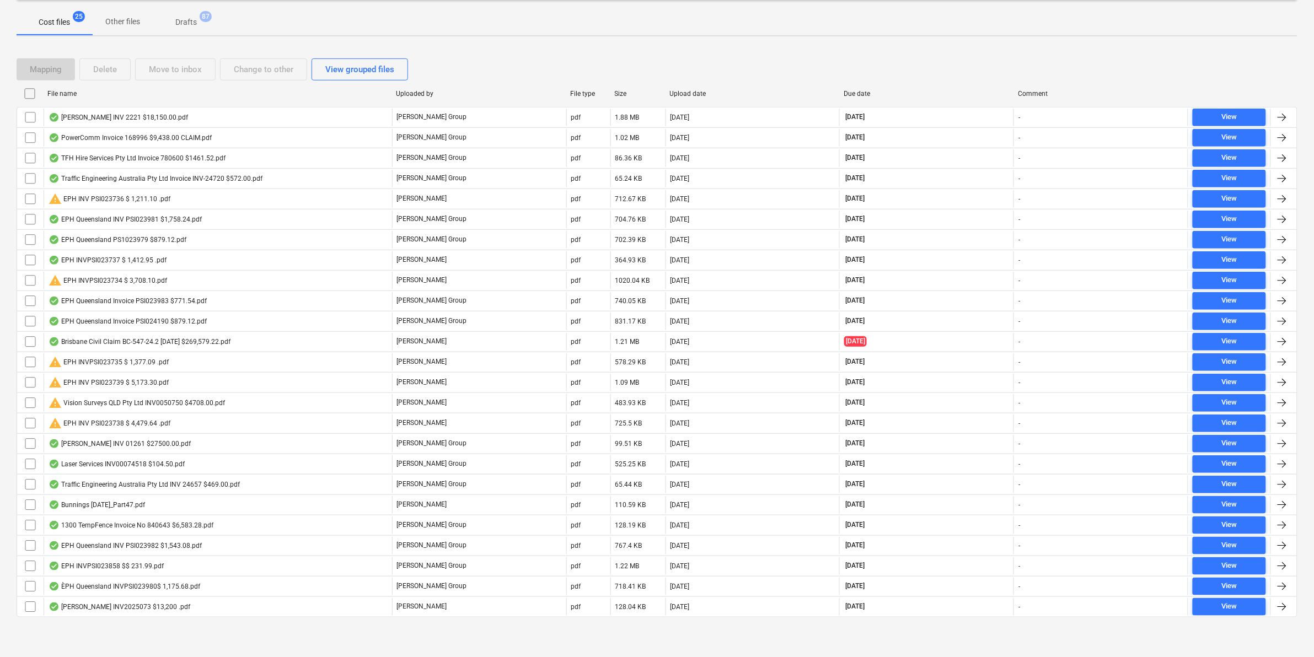
checkbox input "false"
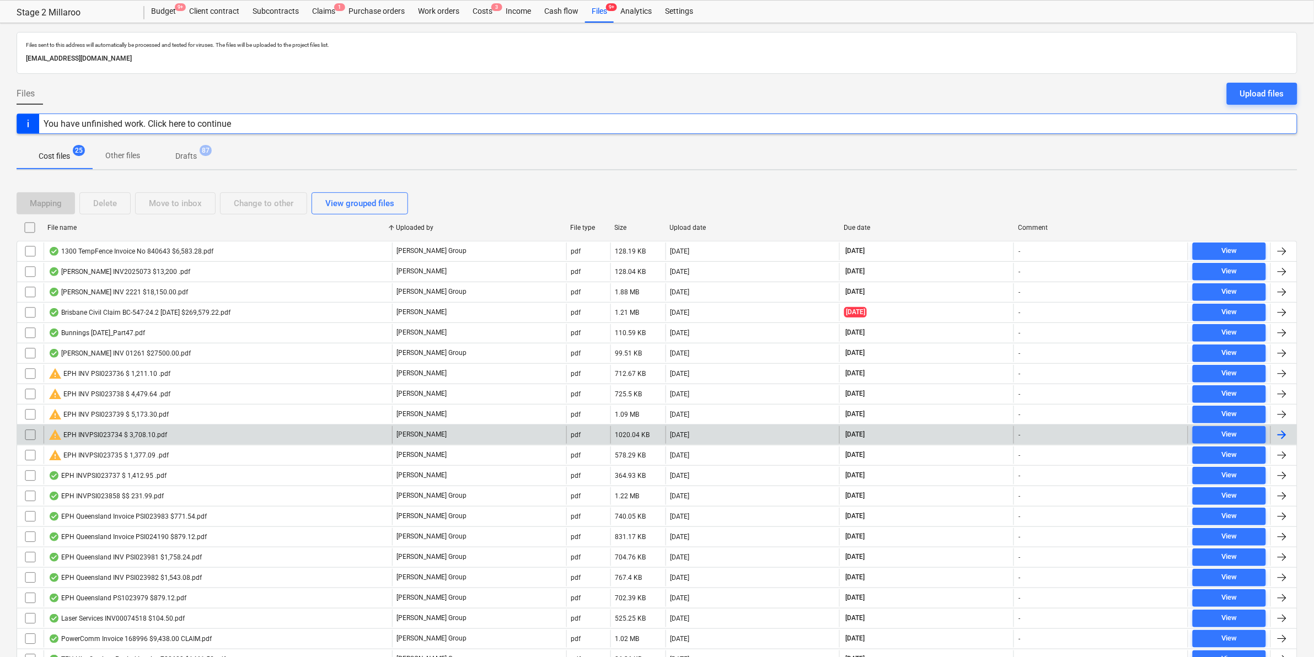
scroll to position [0, 0]
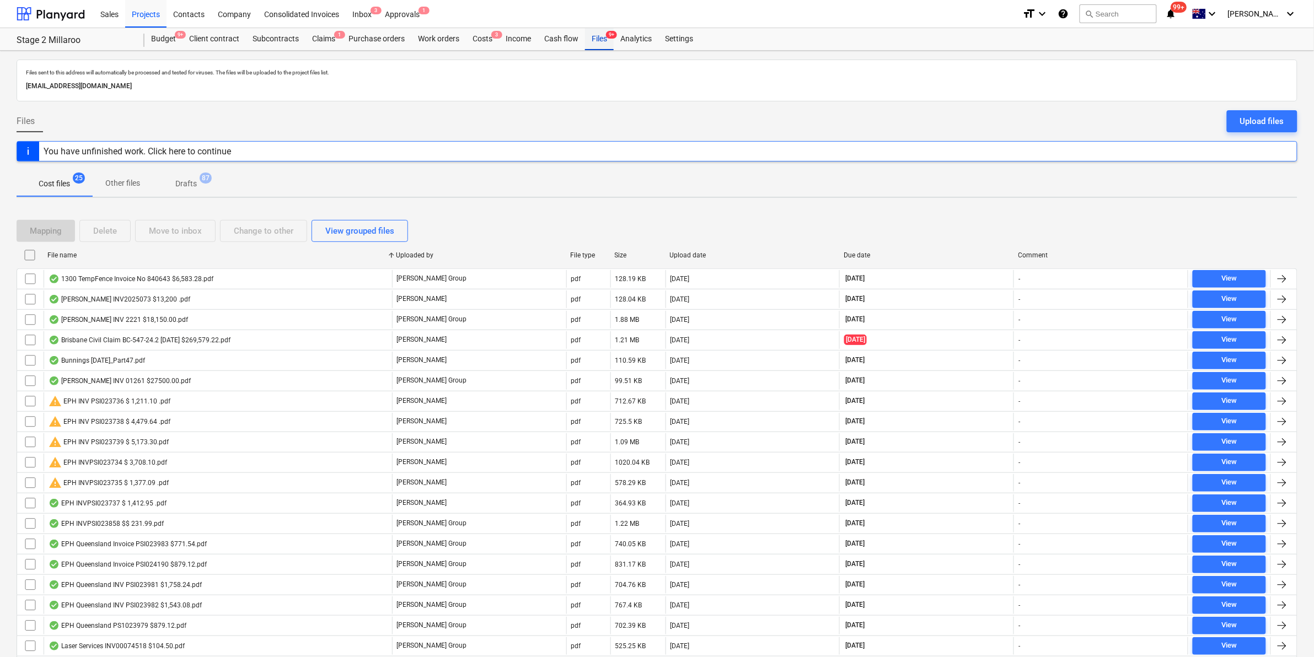
click at [607, 40] on div "Files 9+" at bounding box center [599, 39] width 29 height 22
click at [1177, 14] on icon "notifications" at bounding box center [1171, 13] width 11 height 13
click at [866, 14] on div "Sales Projects Contacts Company Consolidated Invoices Inbox 3 Approvals 1" at bounding box center [554, 14] width 920 height 28
click at [485, 36] on div "Costs 3" at bounding box center [482, 39] width 33 height 22
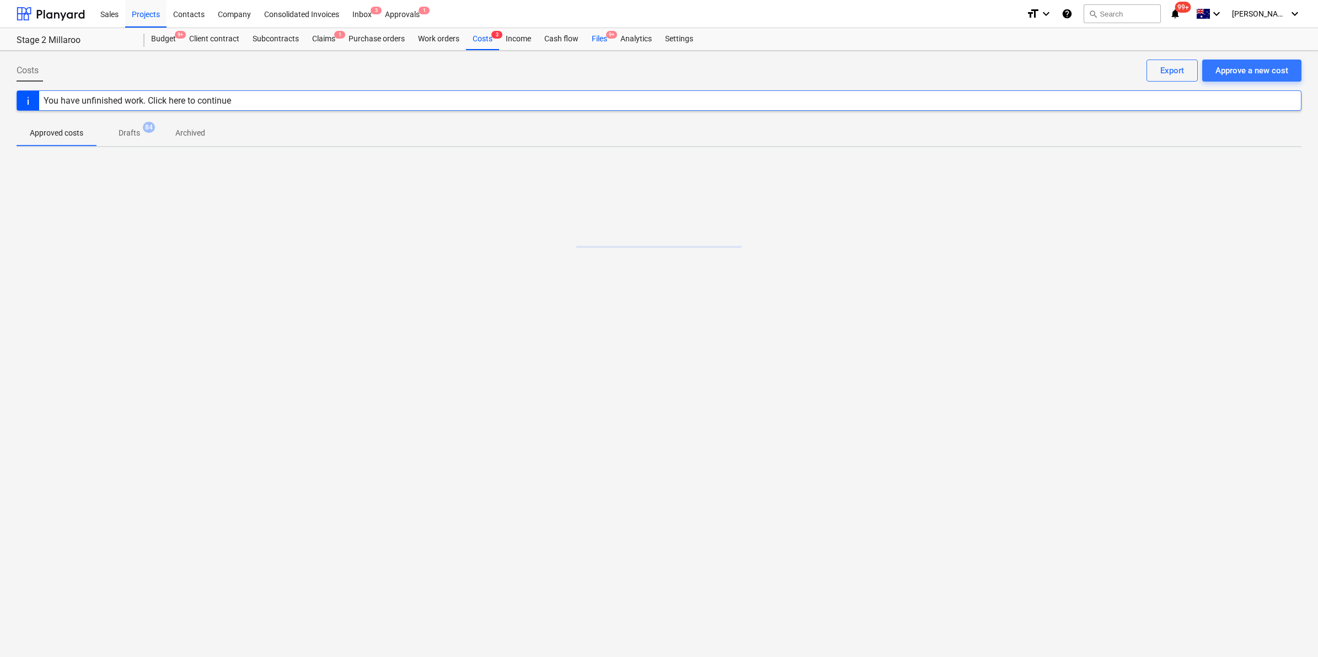
click at [607, 31] on div "Files 9+" at bounding box center [599, 39] width 29 height 22
